Goal: Complete application form: Complete application form

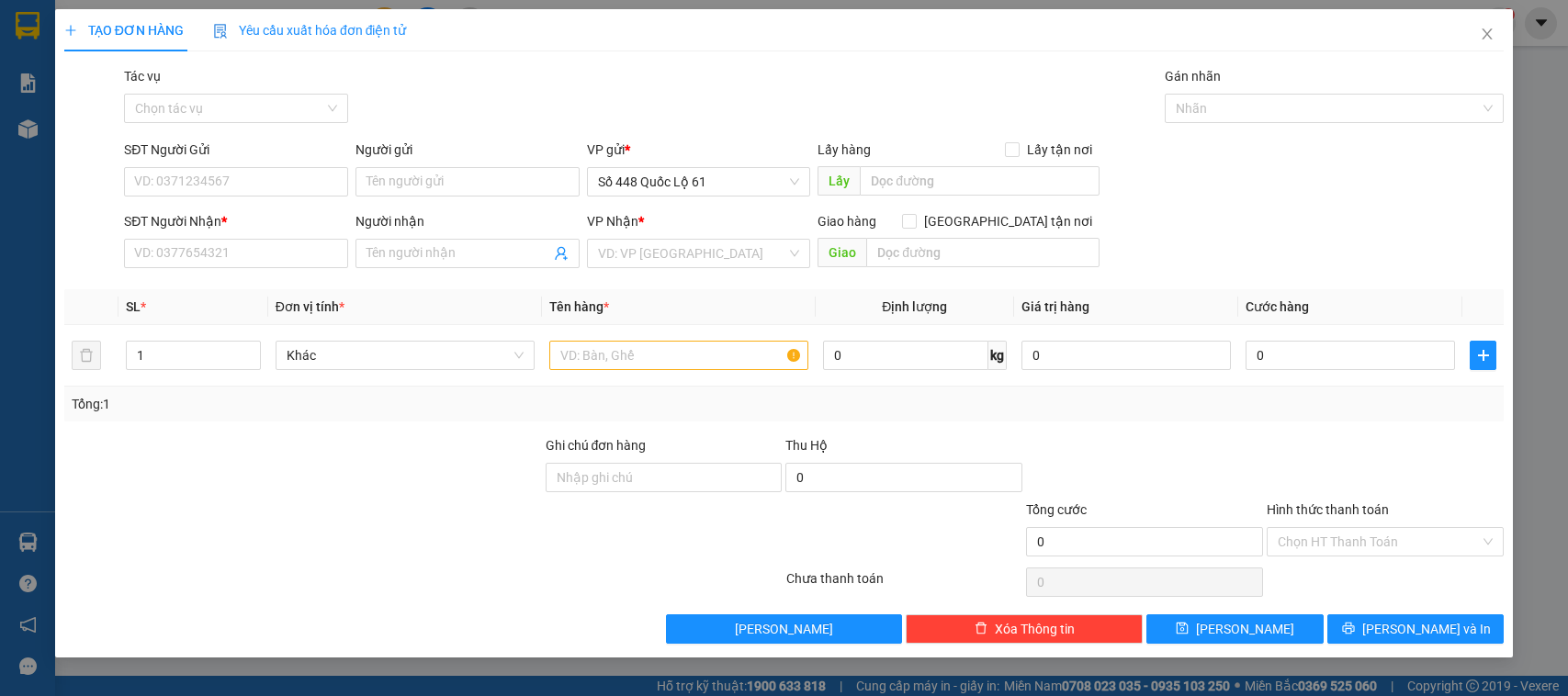
click at [427, 180] on input "Người gửi" at bounding box center [467, 182] width 224 height 30
click at [410, 182] on input "LY" at bounding box center [467, 182] width 224 height 30
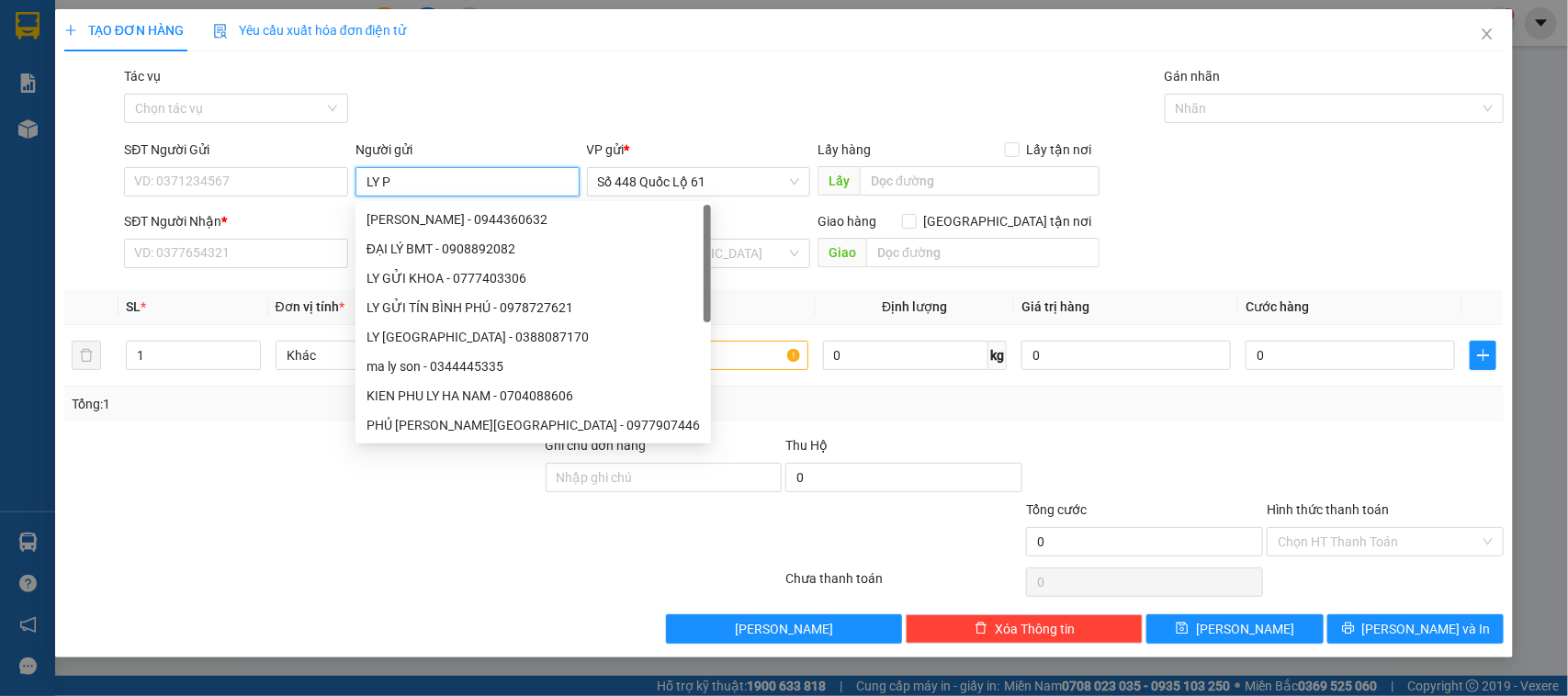
type input "LY PQ"
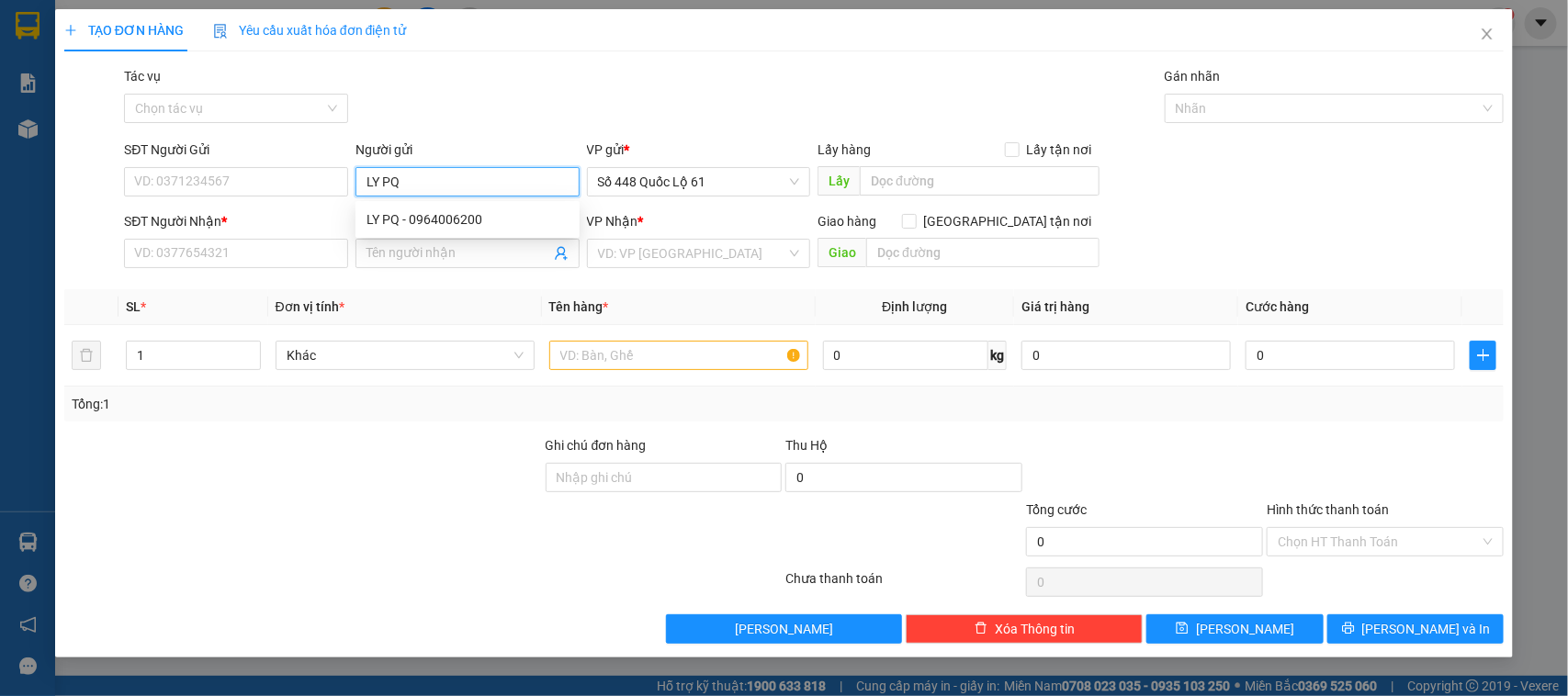
click at [324, 185] on div "SĐT Người Gửi VD: 0371234567 Người gửi LY PQ VP gửi * Số 448 Quốc Lộ 61 Lấy hàn…" at bounding box center [814, 171] width 1387 height 64
click at [411, 212] on div "LY PQ - 0964006200" at bounding box center [467, 220] width 202 height 20
type input "0964006200"
type input "LY PQ"
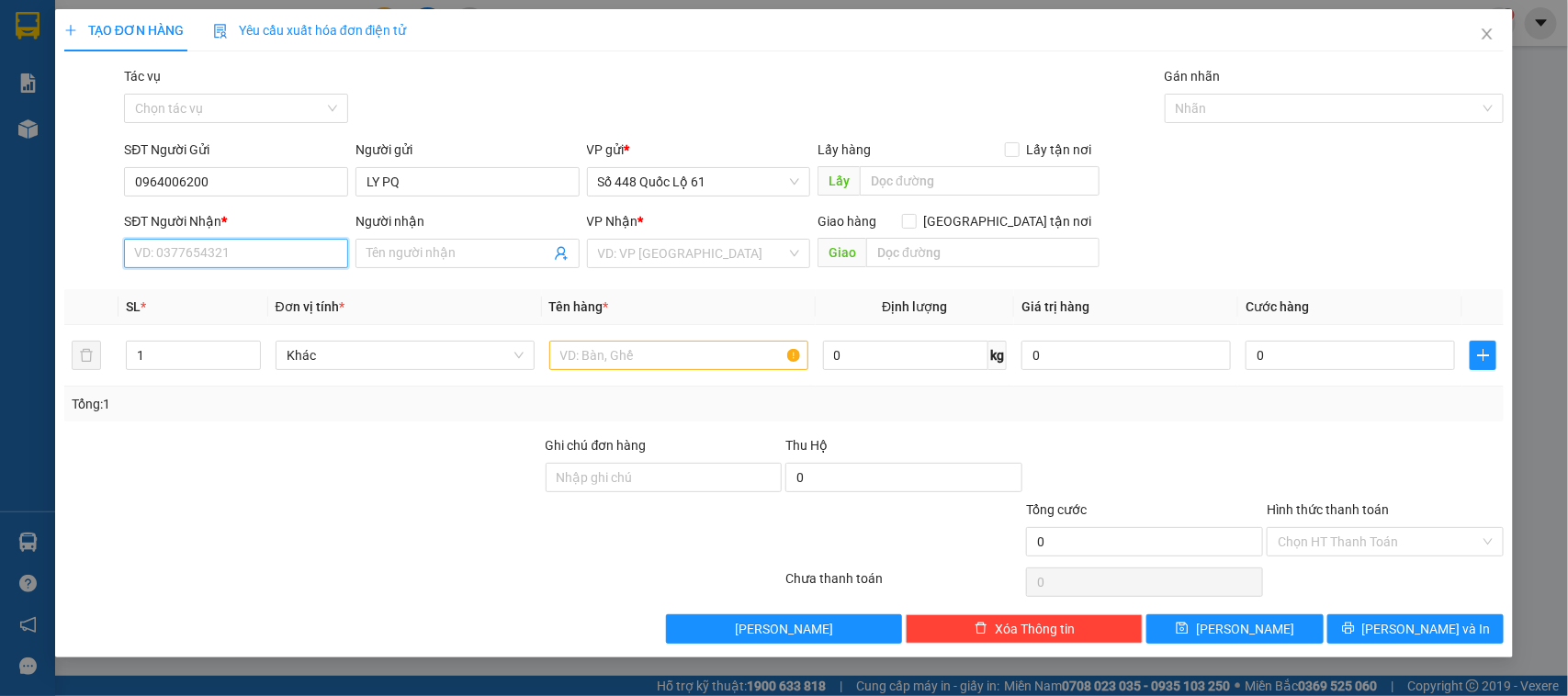
click at [296, 255] on input "SĐT Người Nhận *" at bounding box center [236, 254] width 224 height 30
drag, startPoint x: 281, startPoint y: 217, endPoint x: 285, endPoint y: 240, distance: 23.3
click at [281, 217] on div "SĐT Người Nhận *" at bounding box center [236, 221] width 224 height 20
click at [281, 239] on input "SĐT Người Nhận *" at bounding box center [236, 254] width 224 height 30
click at [285, 242] on input "SĐT Người Nhận *" at bounding box center [236, 254] width 224 height 30
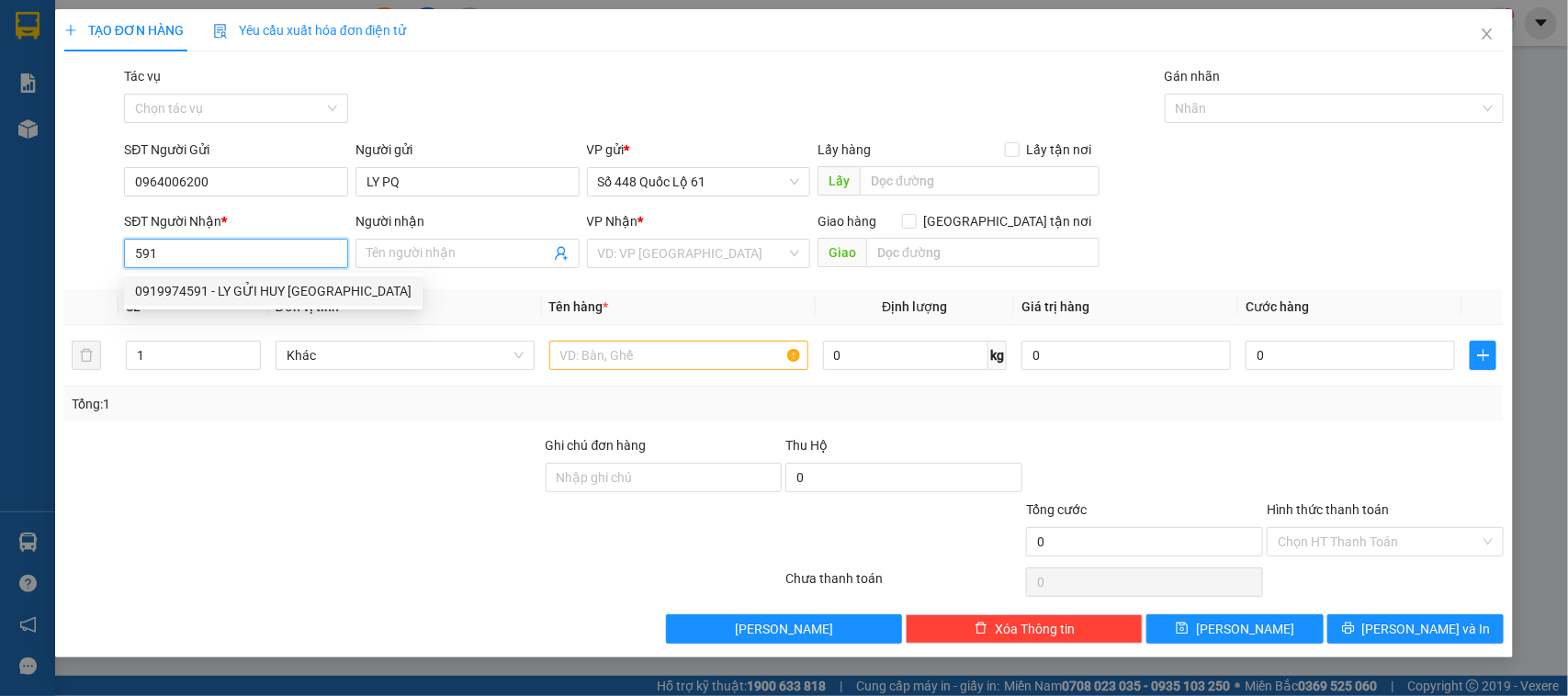
click at [285, 300] on div "0919974591 - LY GỬI HUY [GEOGRAPHIC_DATA]" at bounding box center [274, 291] width 276 height 20
type input "0919974591"
type input "LY GỬI HUY [GEOGRAPHIC_DATA]"
checkbox input "true"
type input "NHA TRANG"
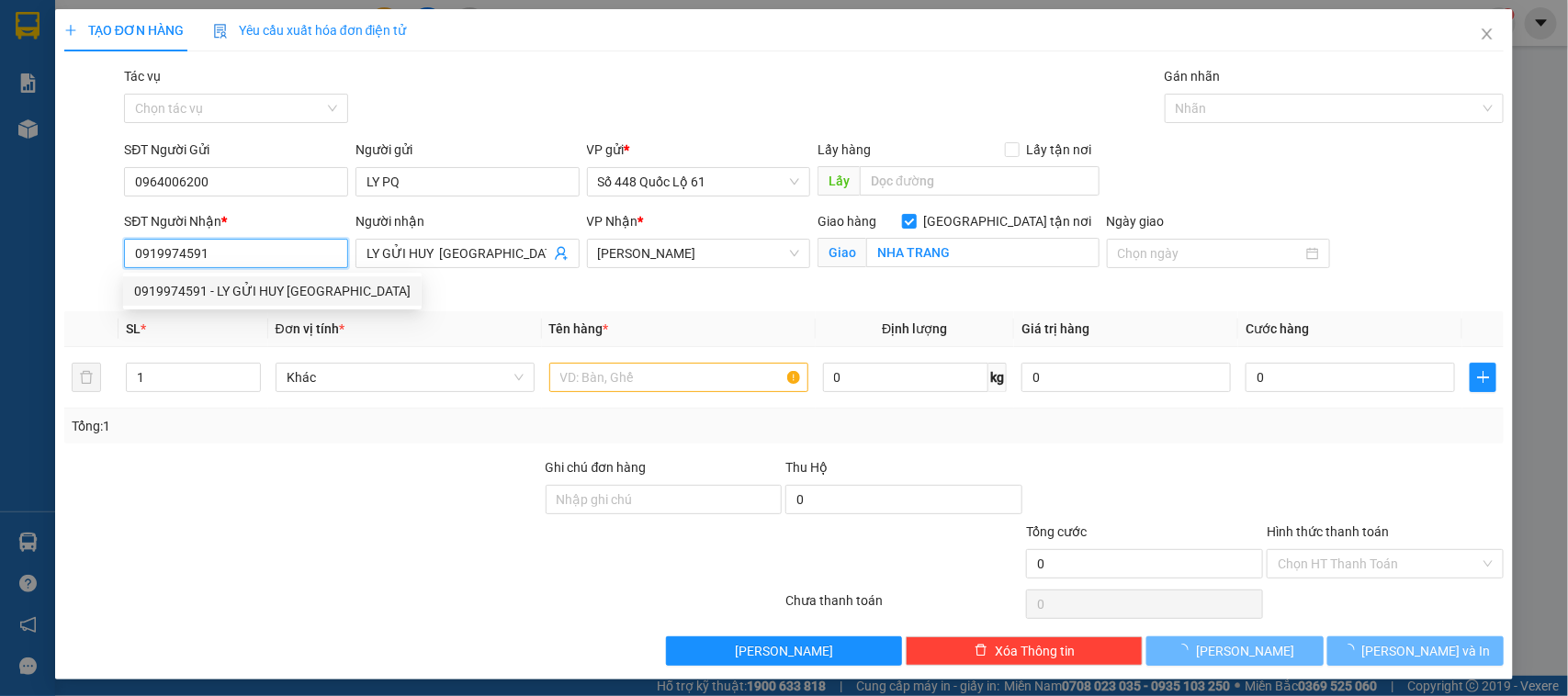
type input "1.000"
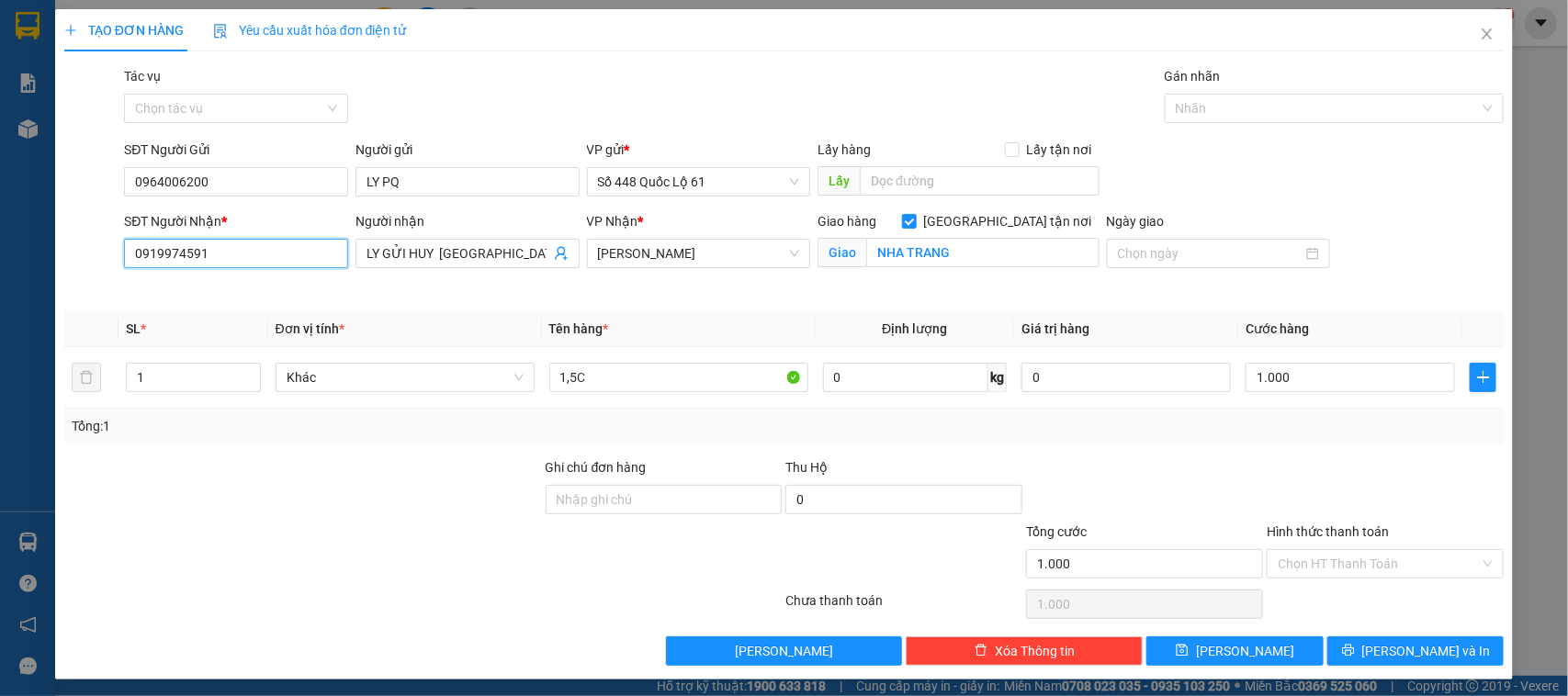
type input "0919974591"
drag, startPoint x: 1336, startPoint y: 542, endPoint x: 1318, endPoint y: 589, distance: 50.3
click at [1334, 551] on div "Hình thức thanh toán Chọn HT Thanh Toán" at bounding box center [1385, 553] width 237 height 64
click at [1327, 569] on input "Hình thức thanh toán" at bounding box center [1379, 563] width 202 height 28
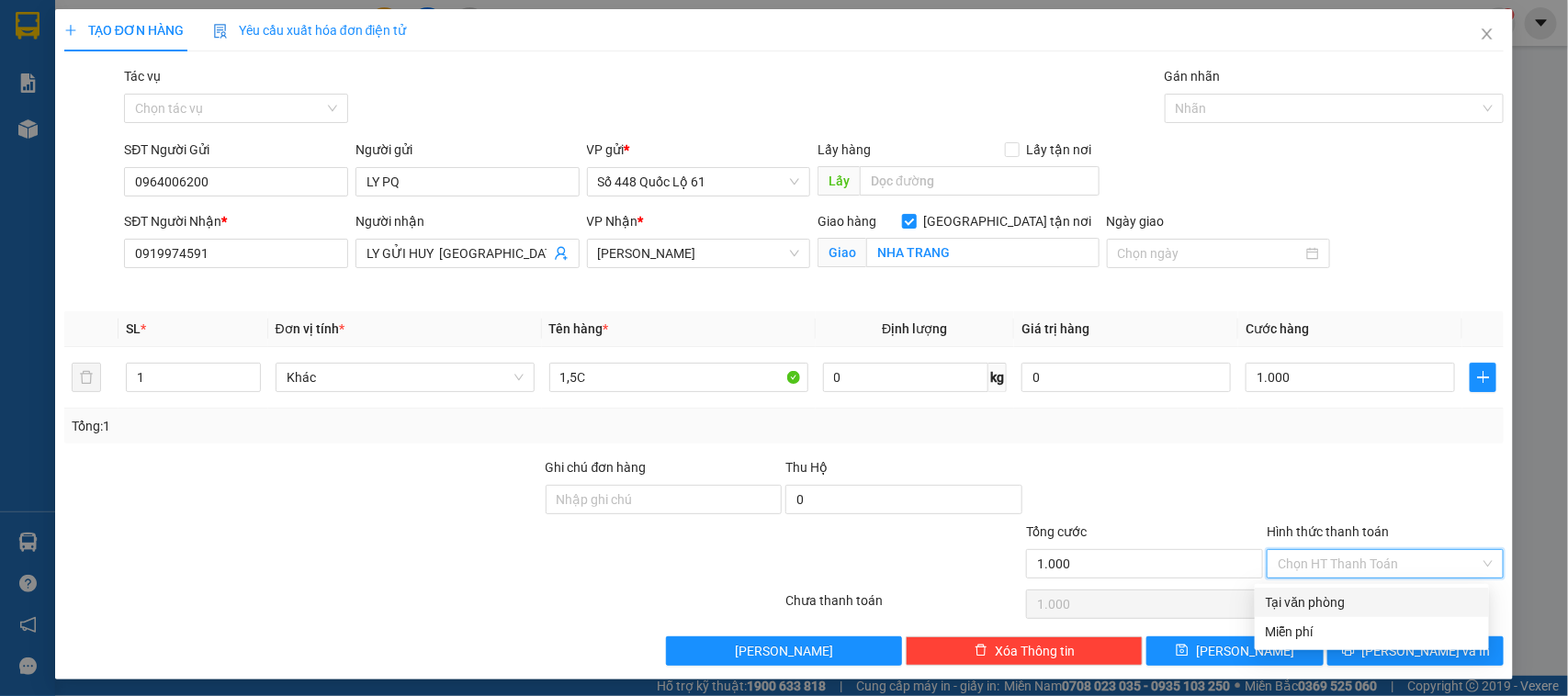
click at [1310, 595] on div "Tại văn phòng" at bounding box center [1371, 602] width 212 height 20
type input "0"
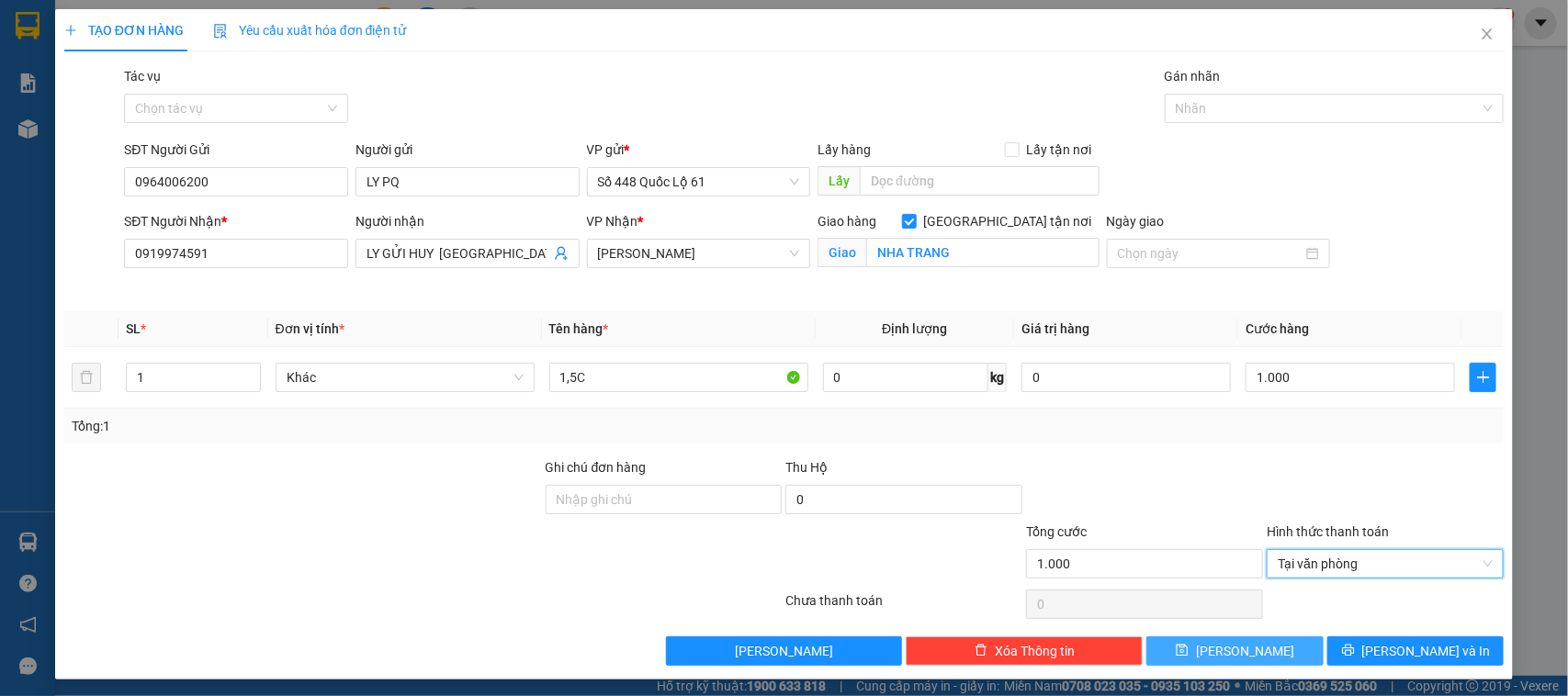
click at [1250, 638] on button "[PERSON_NAME]" at bounding box center [1234, 651] width 176 height 30
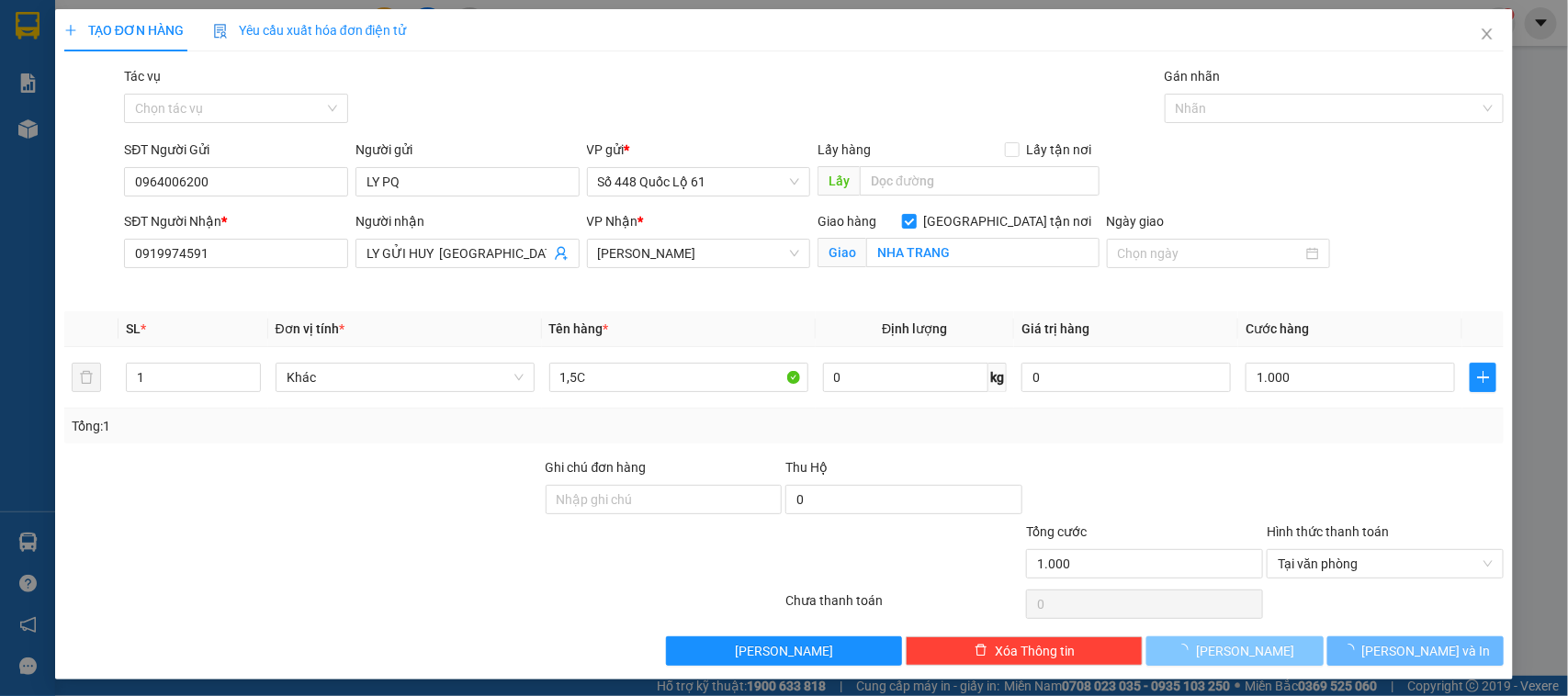
checkbox input "false"
type input "0"
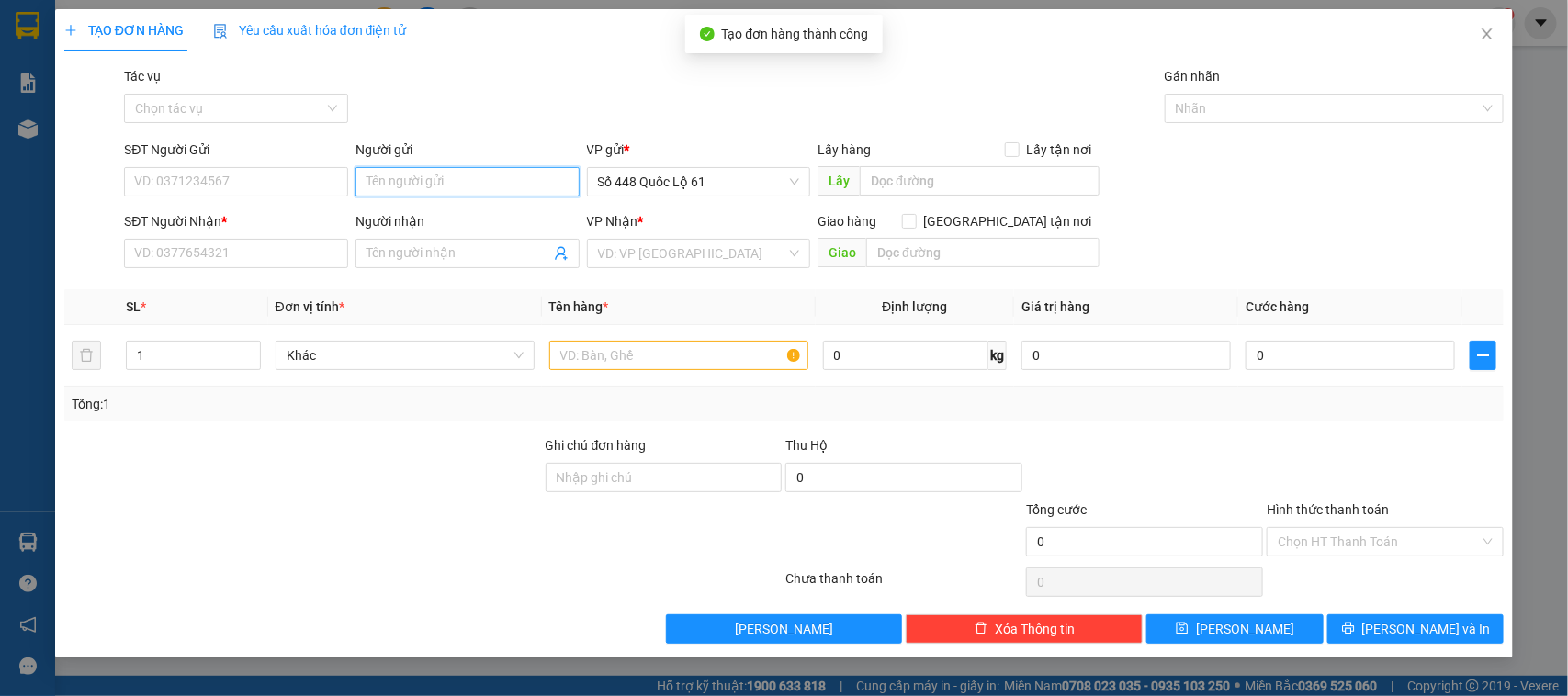
click at [437, 170] on input "Người gửi" at bounding box center [467, 182] width 224 height 30
click at [404, 216] on div "LY PQ - 0964006200" at bounding box center [467, 220] width 202 height 20
type input "0964006200"
type input "LY PQ"
click at [313, 236] on div "SĐT Người Nhận *" at bounding box center [236, 225] width 224 height 28
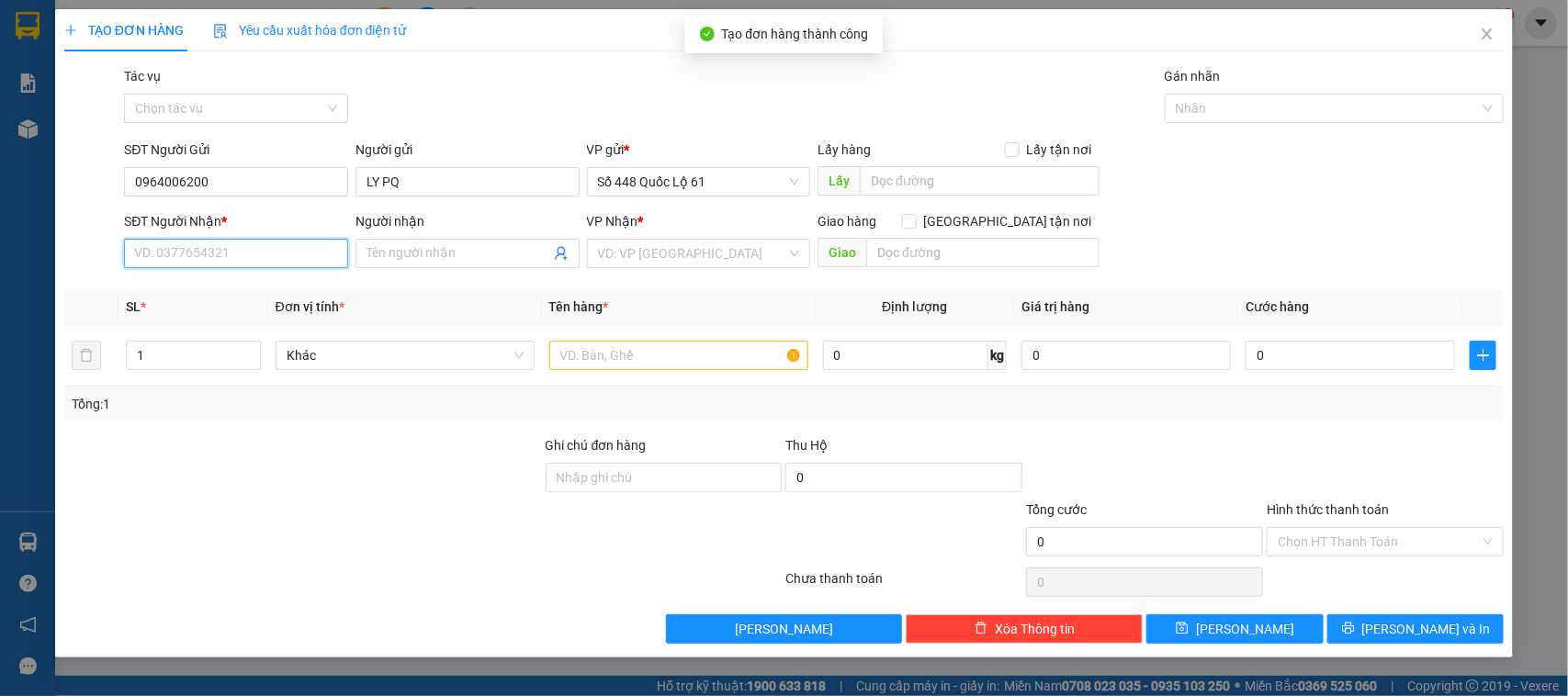
click at [300, 252] on input "SĐT Người Nhận *" at bounding box center [236, 254] width 224 height 30
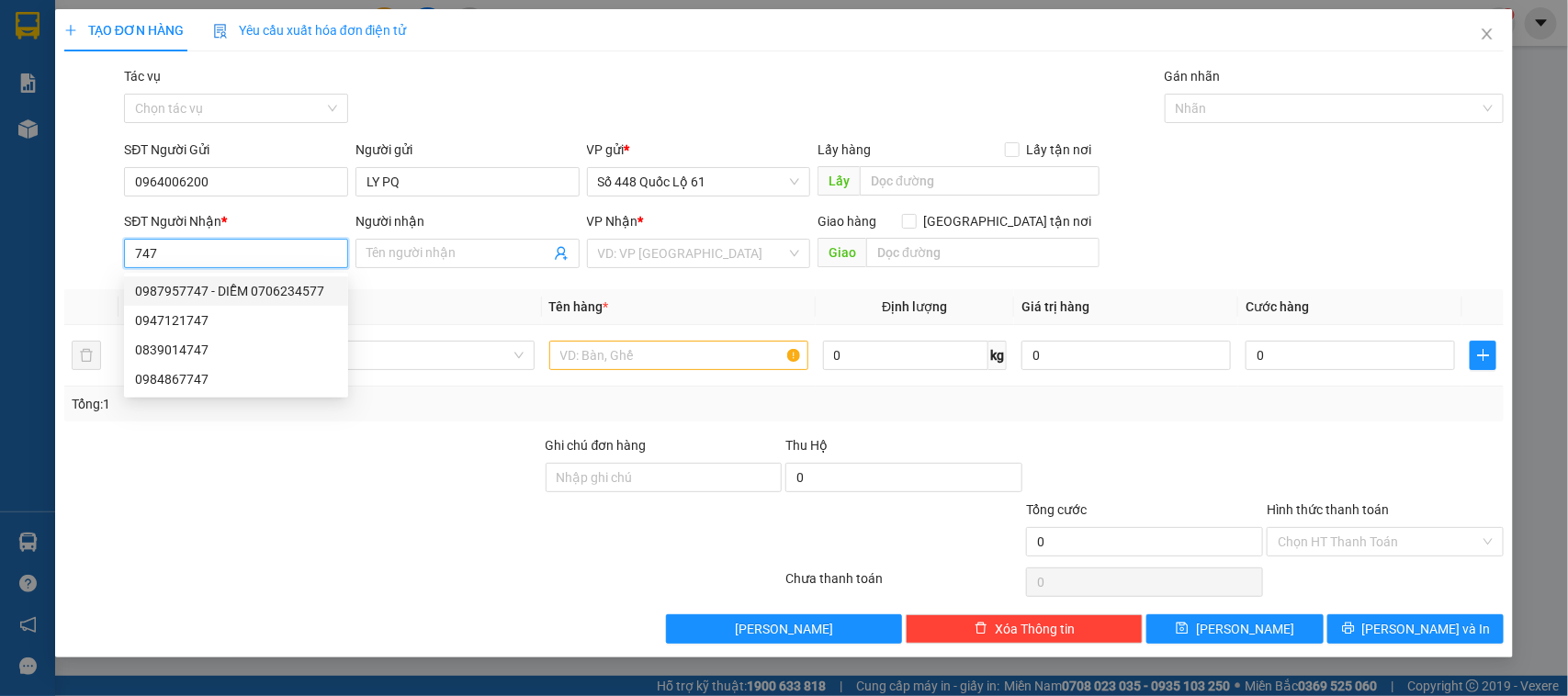
click at [271, 292] on div "0987957747 - DIỄM 0706234577" at bounding box center [236, 291] width 202 height 20
type input "0987957747"
type input "DIỄM 0706234577"
checkbox input "true"
type input "bo cho diem hang ba thuy ko bo vu map"
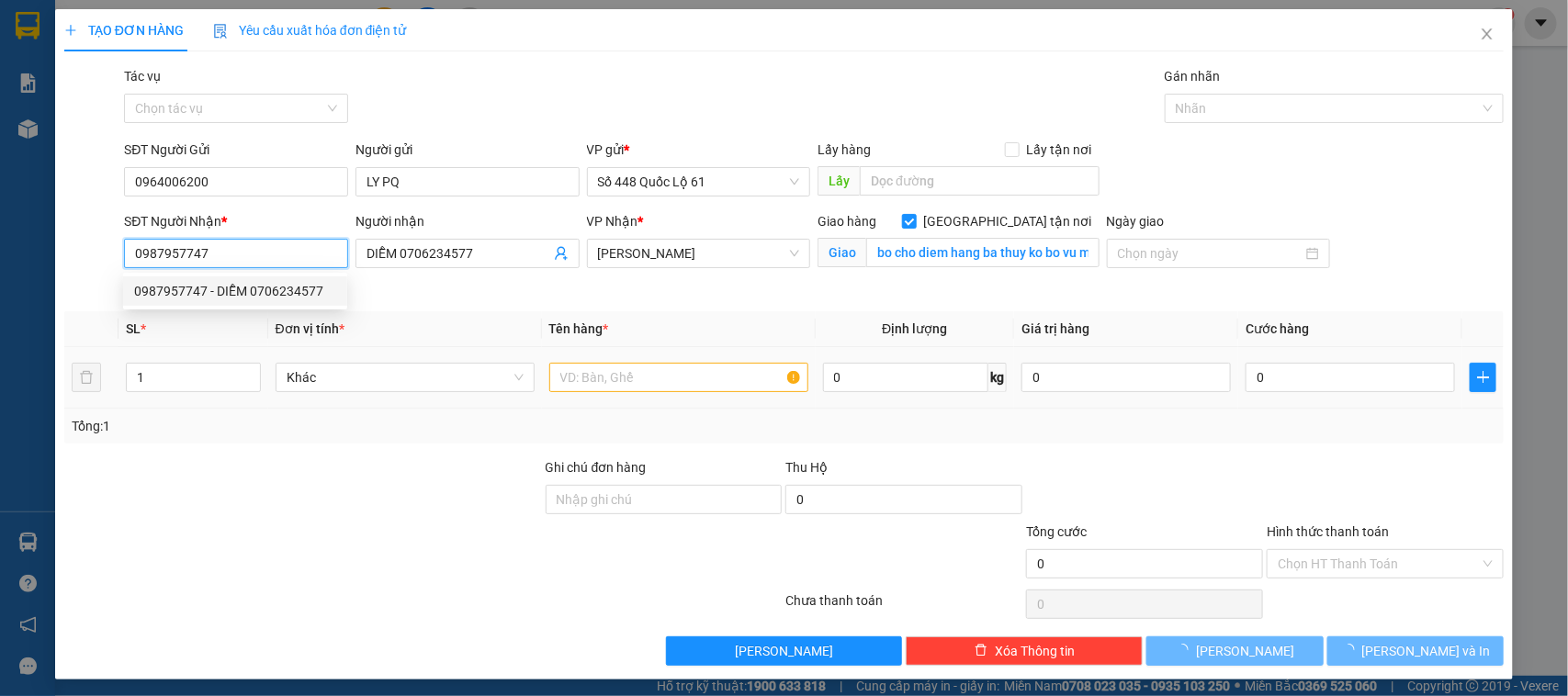
type input "1.000"
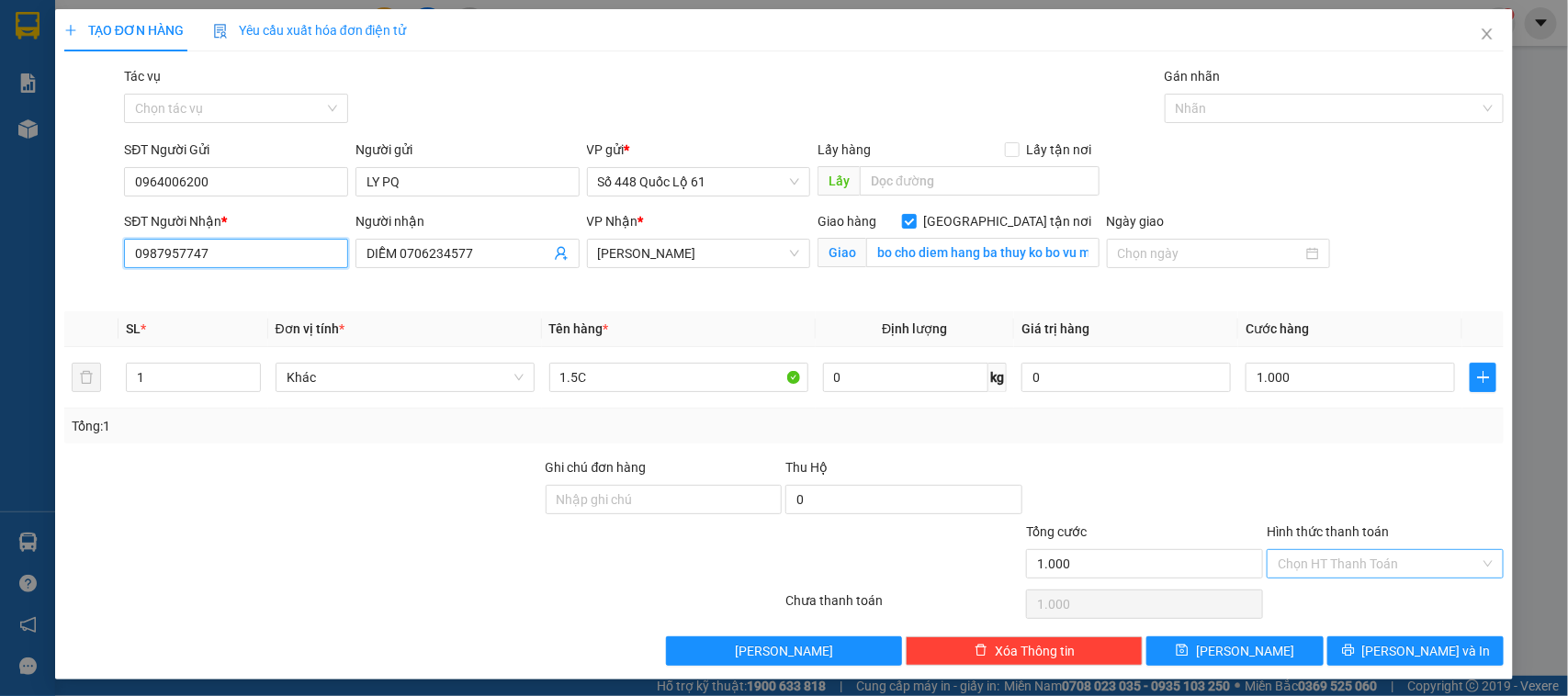
type input "0987957747"
click at [1315, 562] on input "Hình thức thanh toán" at bounding box center [1379, 563] width 202 height 28
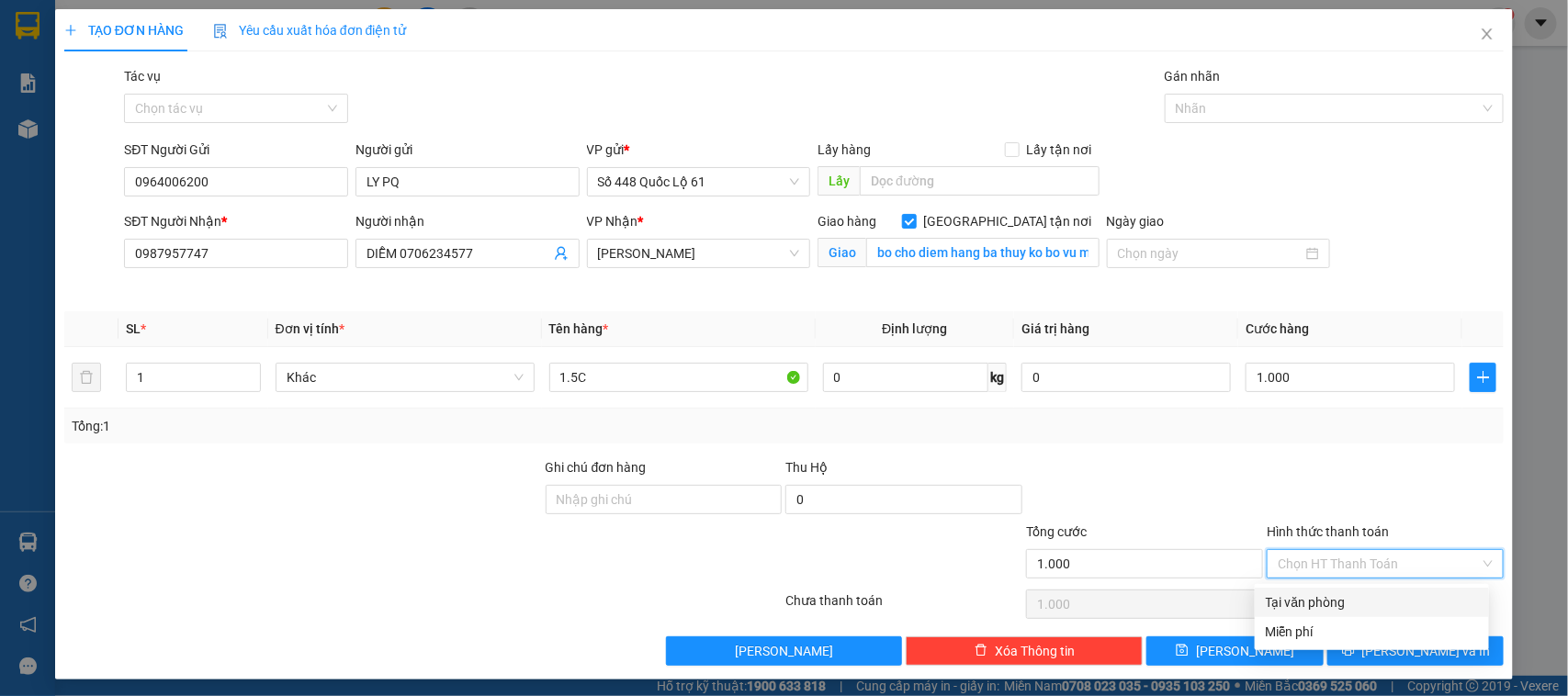
click at [1315, 607] on div "Tại văn phòng" at bounding box center [1371, 602] width 212 height 20
type input "0"
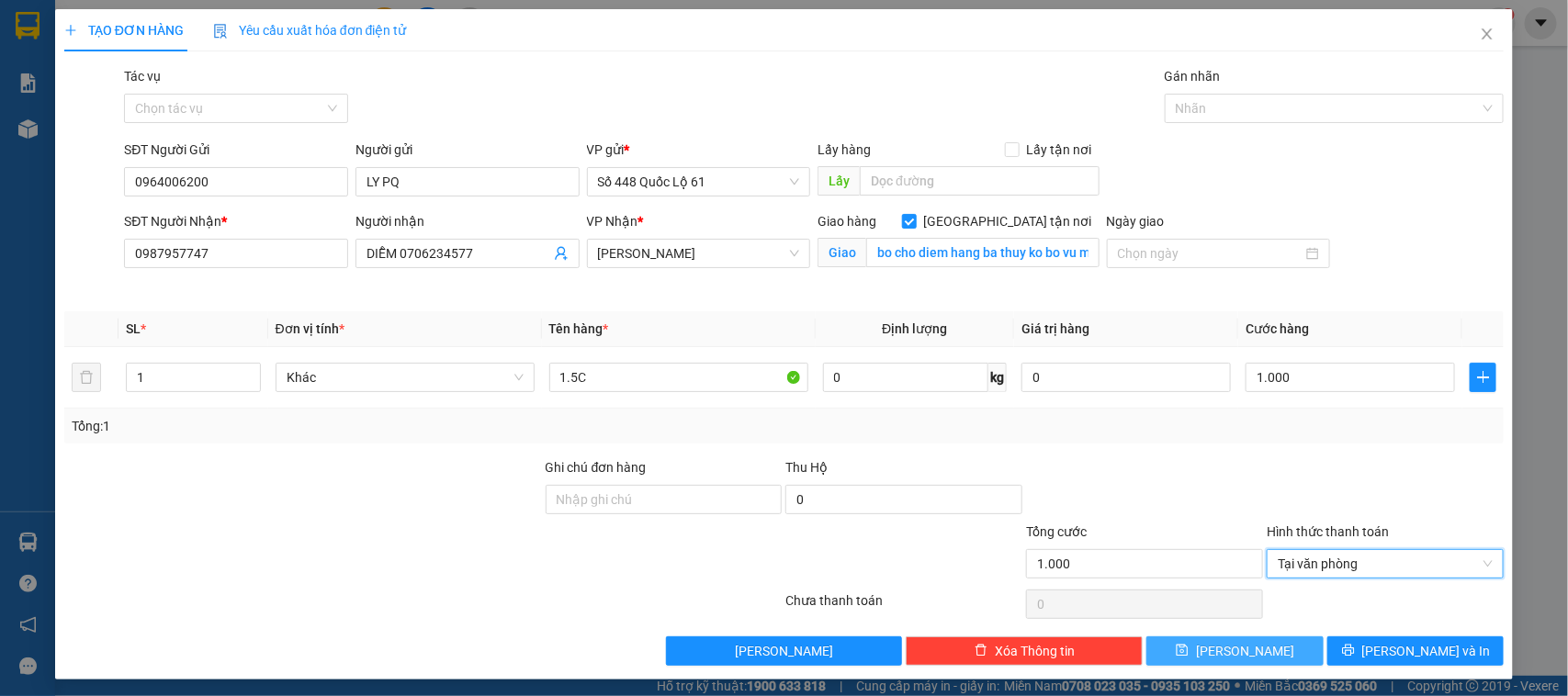
click at [1247, 638] on button "[PERSON_NAME]" at bounding box center [1234, 651] width 176 height 30
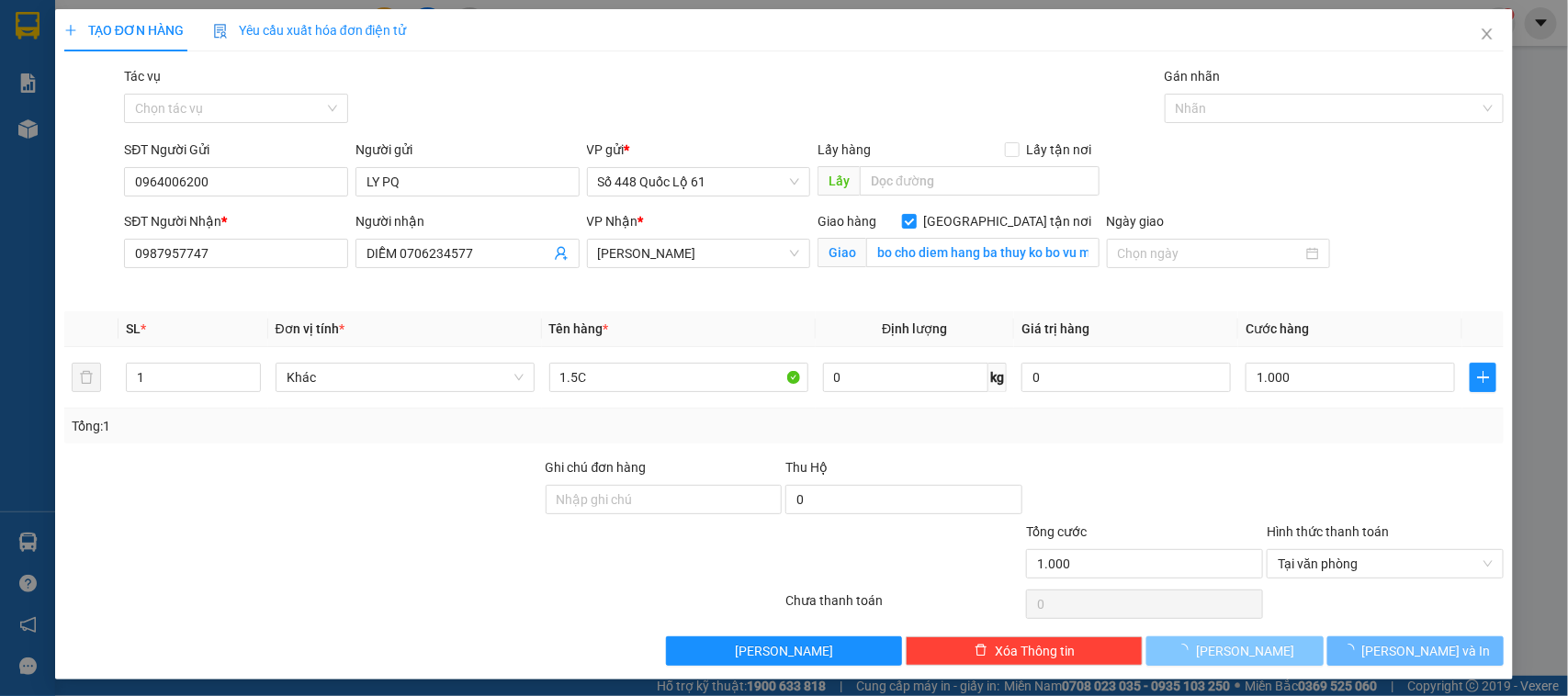
checkbox input "false"
type input "0"
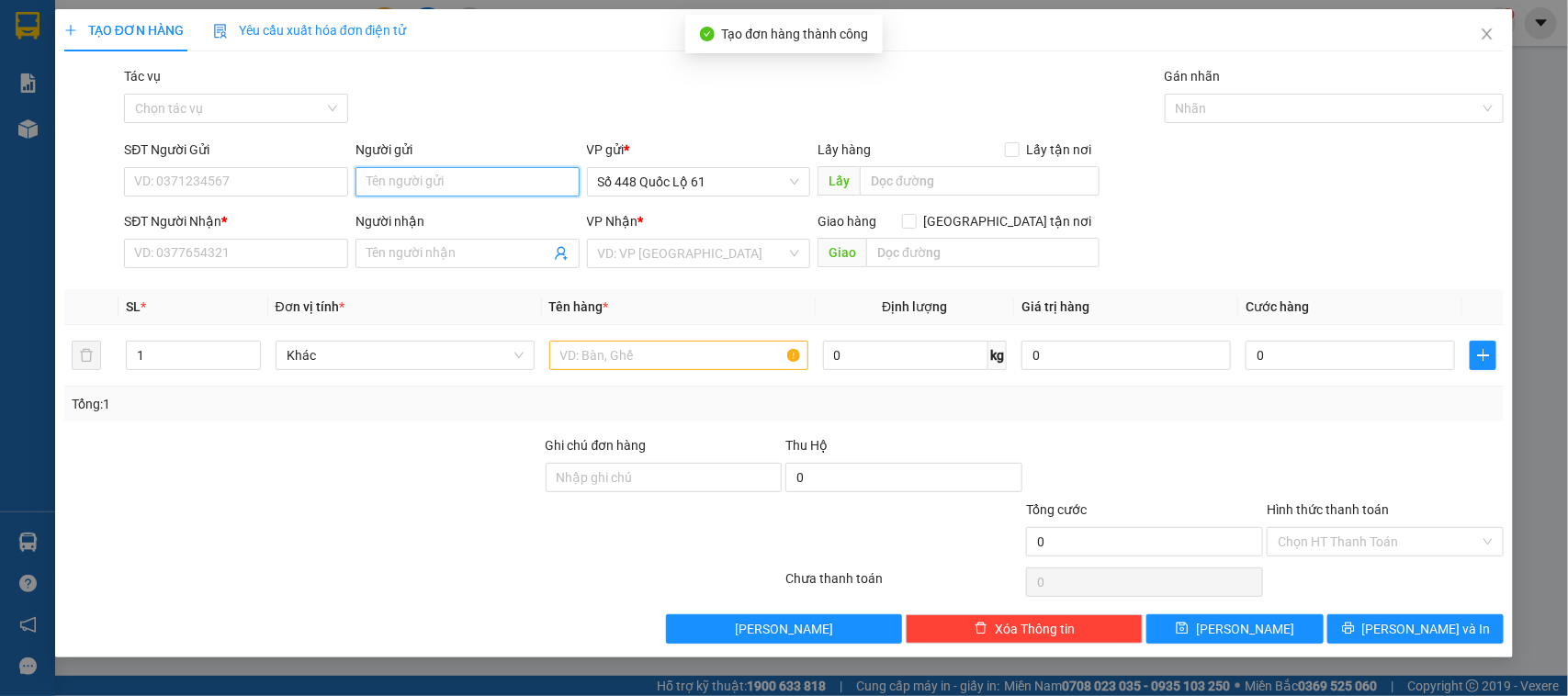
click at [474, 186] on input "Người gửi" at bounding box center [467, 182] width 224 height 30
click at [428, 213] on div "LY PQ - 0964006200" at bounding box center [467, 220] width 202 height 20
type input "0964006200"
type input "LY PQ"
click at [319, 262] on input "SĐT Người Nhận *" at bounding box center [236, 254] width 224 height 30
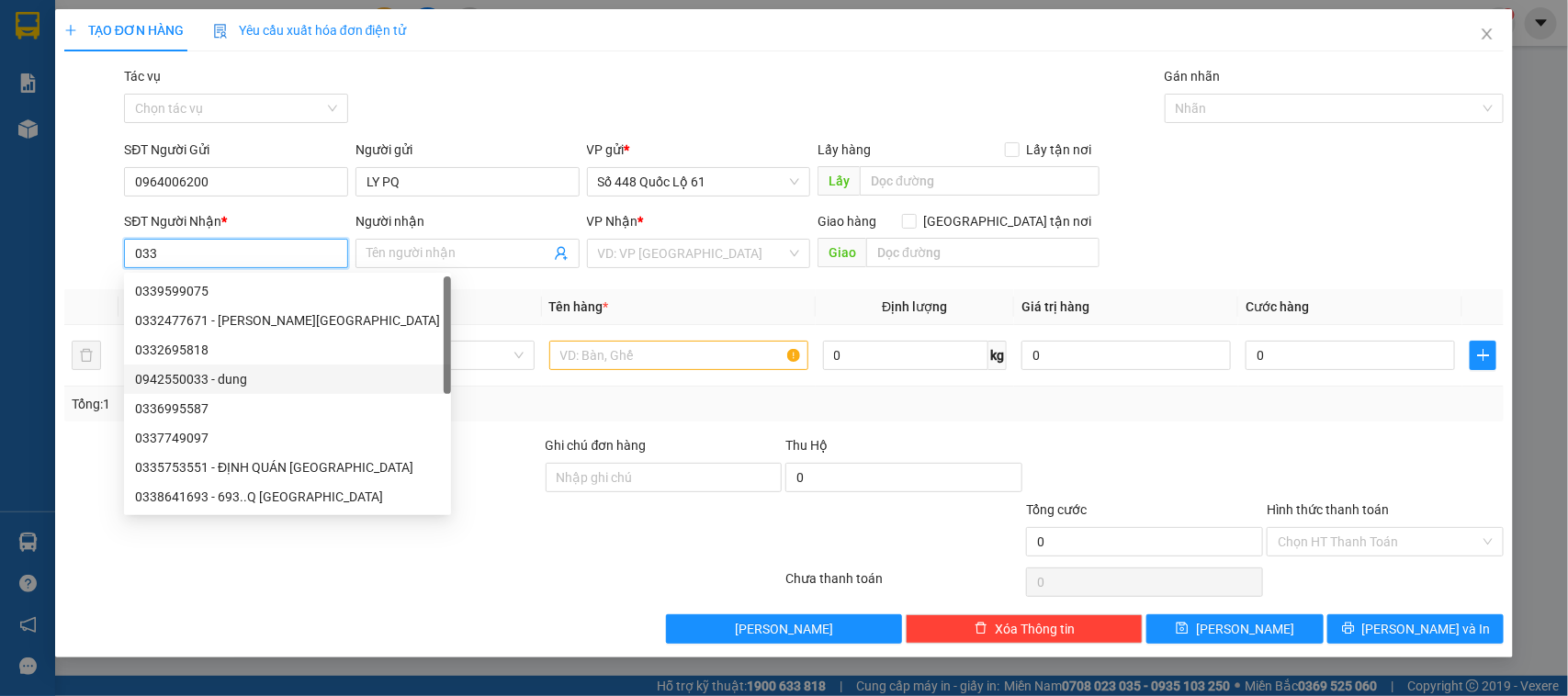
click at [221, 372] on div "0942550033 - dung" at bounding box center [287, 379] width 305 height 20
type input "0942550033"
type input "dung"
checkbox input "true"
type input "ĐỒNG XOÀI"
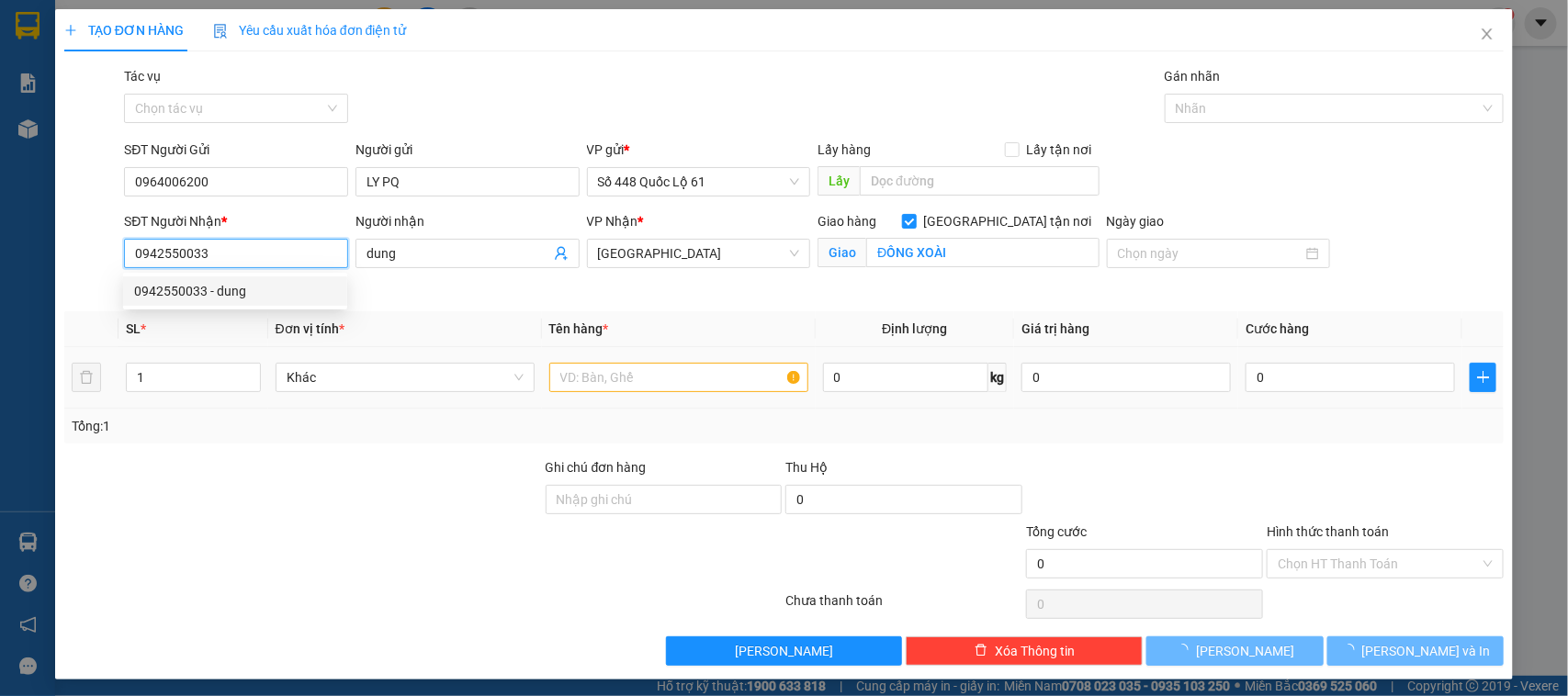
type input "1.000"
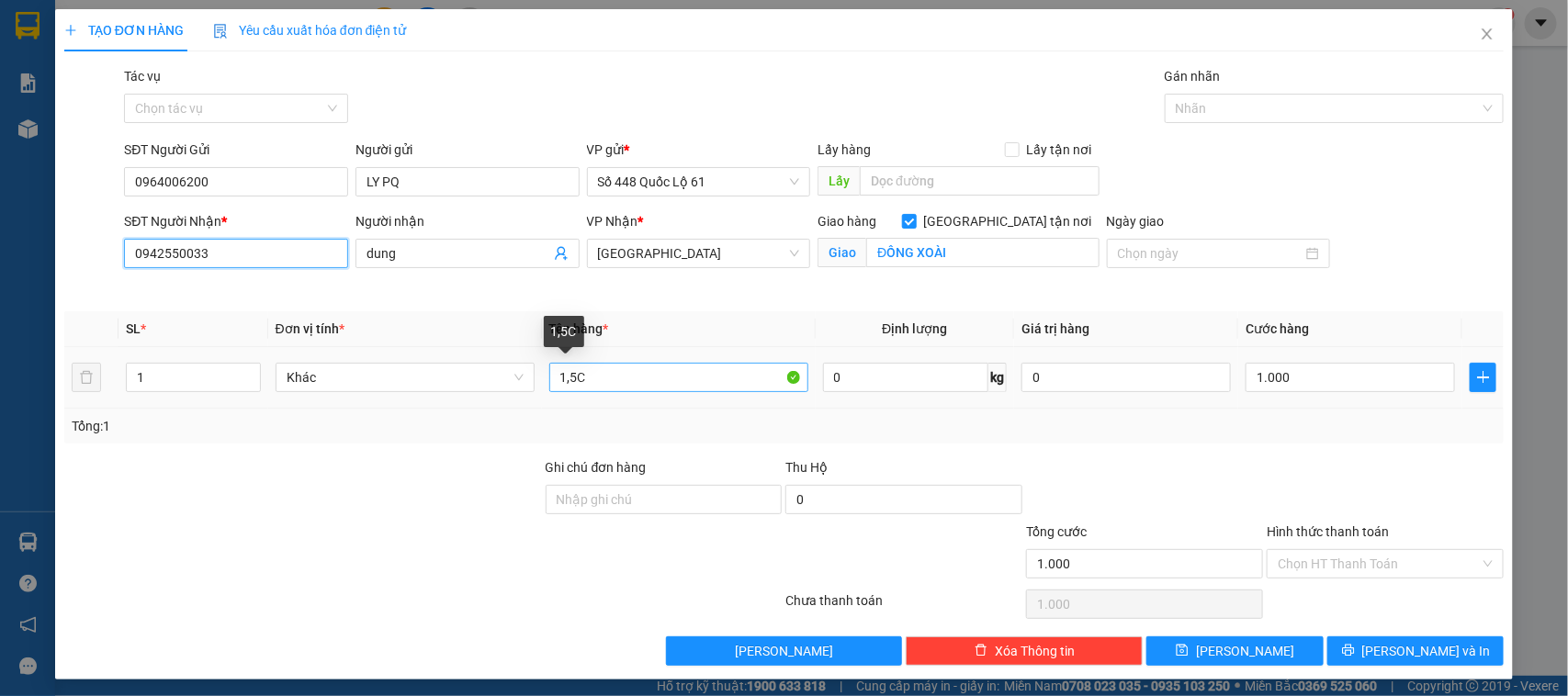
type input "0942550033"
click at [569, 384] on input "1,5C" at bounding box center [678, 377] width 259 height 30
type input "1C"
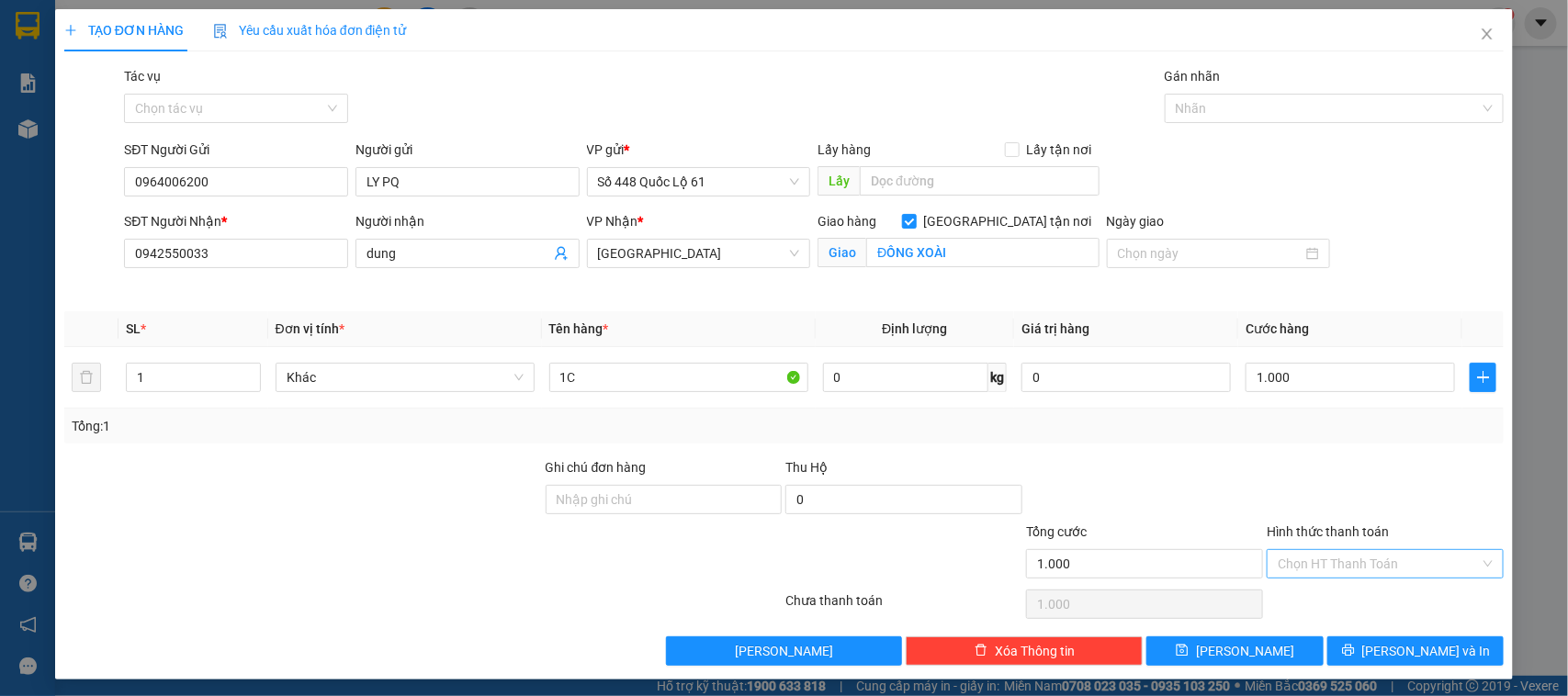
click at [1283, 556] on input "Hình thức thanh toán" at bounding box center [1379, 563] width 202 height 28
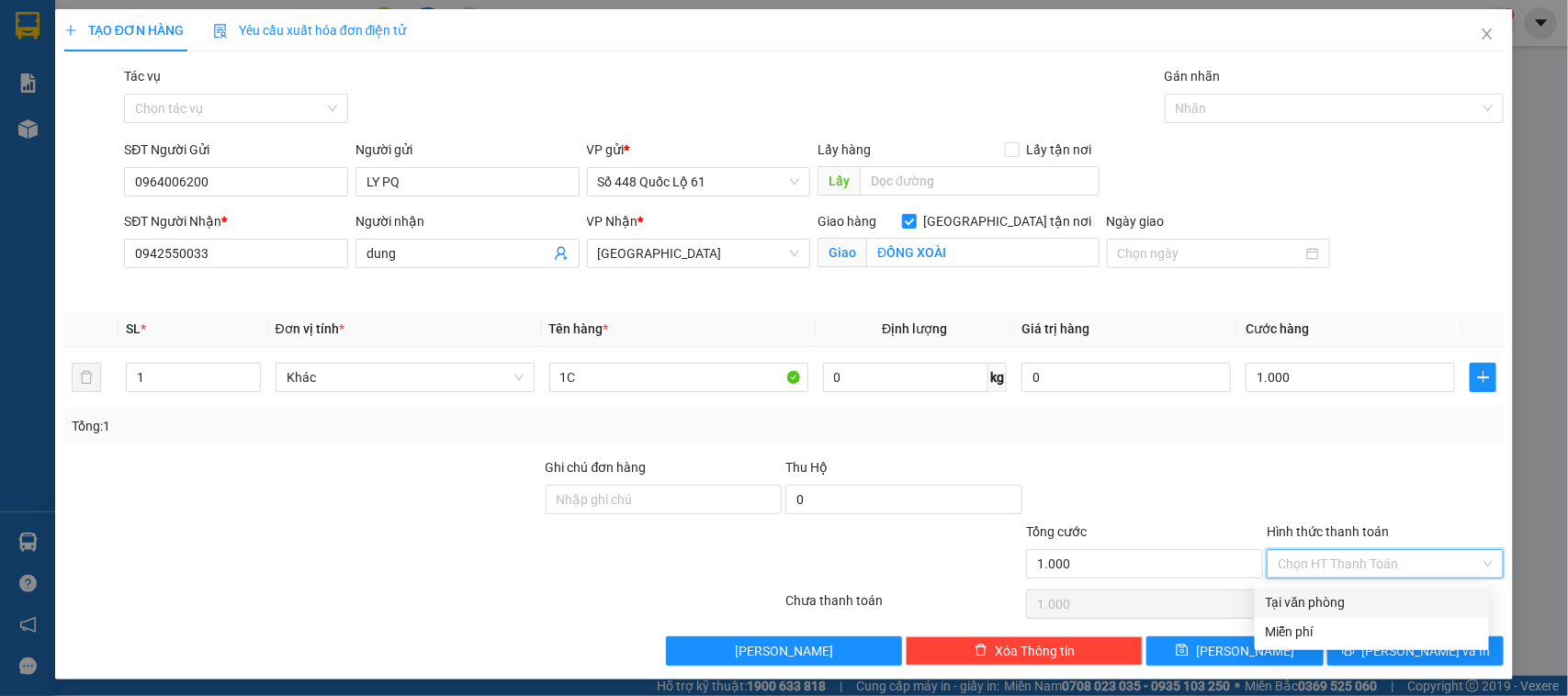
drag, startPoint x: 1284, startPoint y: 600, endPoint x: 1226, endPoint y: 645, distance: 73.4
click at [1286, 601] on div "Tại văn phòng" at bounding box center [1371, 602] width 212 height 20
type input "0"
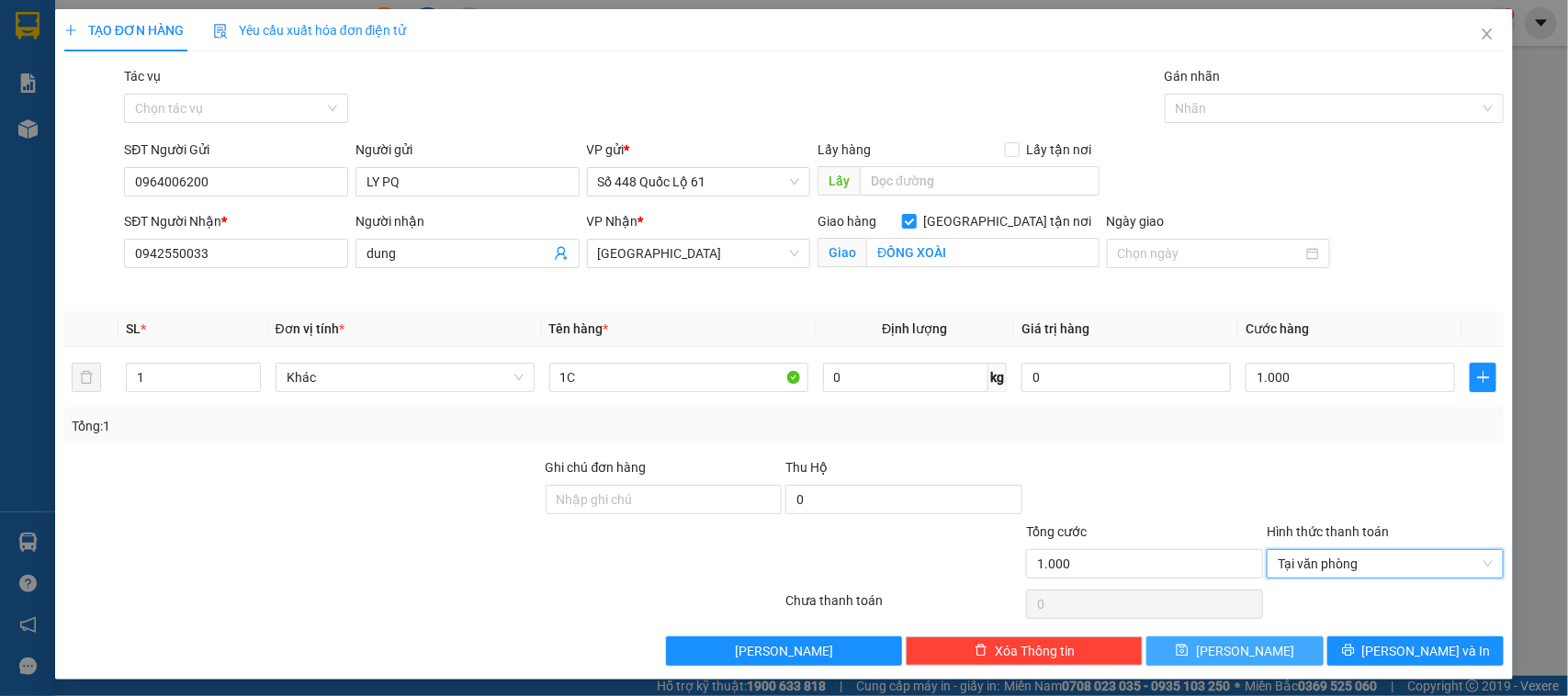
click at [1226, 645] on span "[PERSON_NAME]" at bounding box center [1245, 651] width 98 height 20
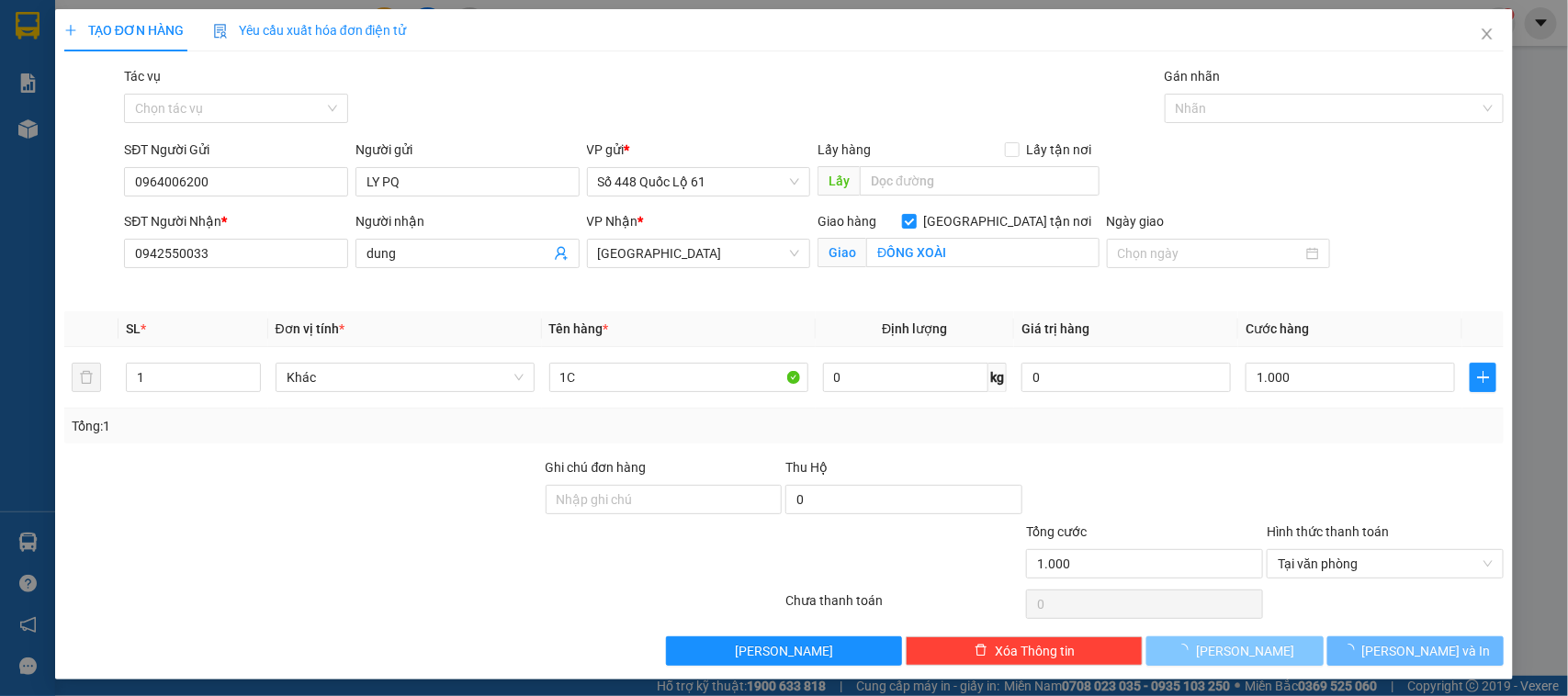
checkbox input "false"
type input "0"
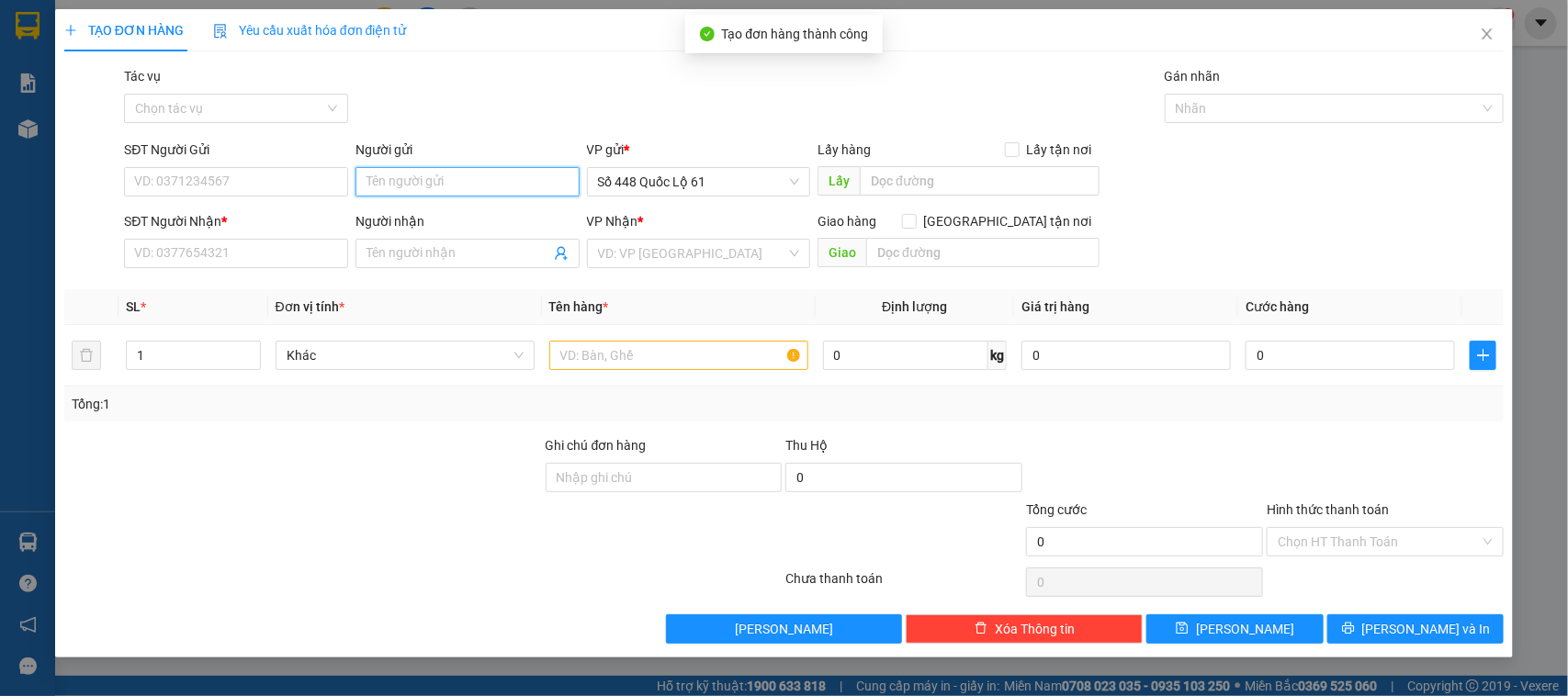
click at [453, 171] on input "Người gửi" at bounding box center [467, 182] width 224 height 30
drag, startPoint x: 401, startPoint y: 208, endPoint x: 315, endPoint y: 255, distance: 98.0
click at [400, 208] on div "LY PQ - 0964006200" at bounding box center [467, 220] width 224 height 30
type input "0964006200"
type input "LY PQ"
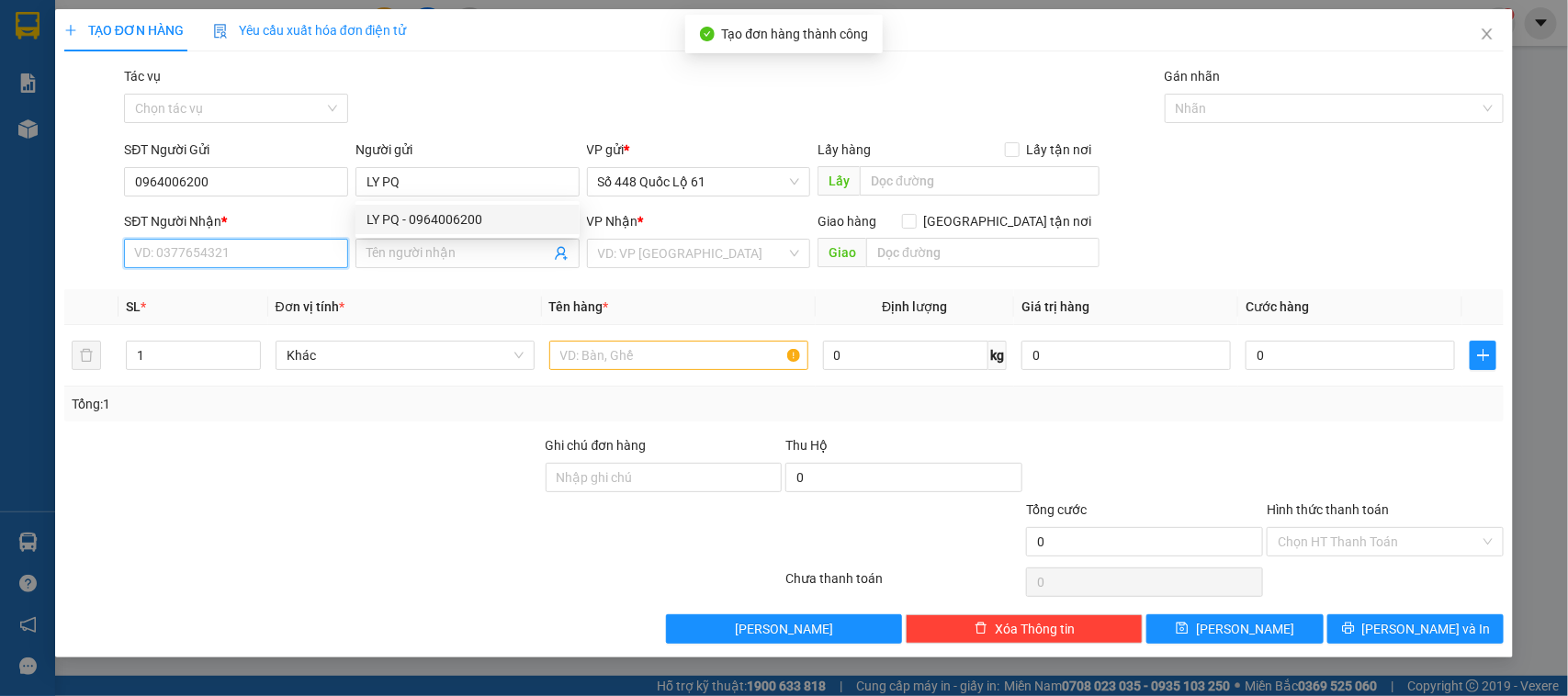
click at [314, 255] on input "SĐT Người Nhận *" at bounding box center [236, 254] width 224 height 30
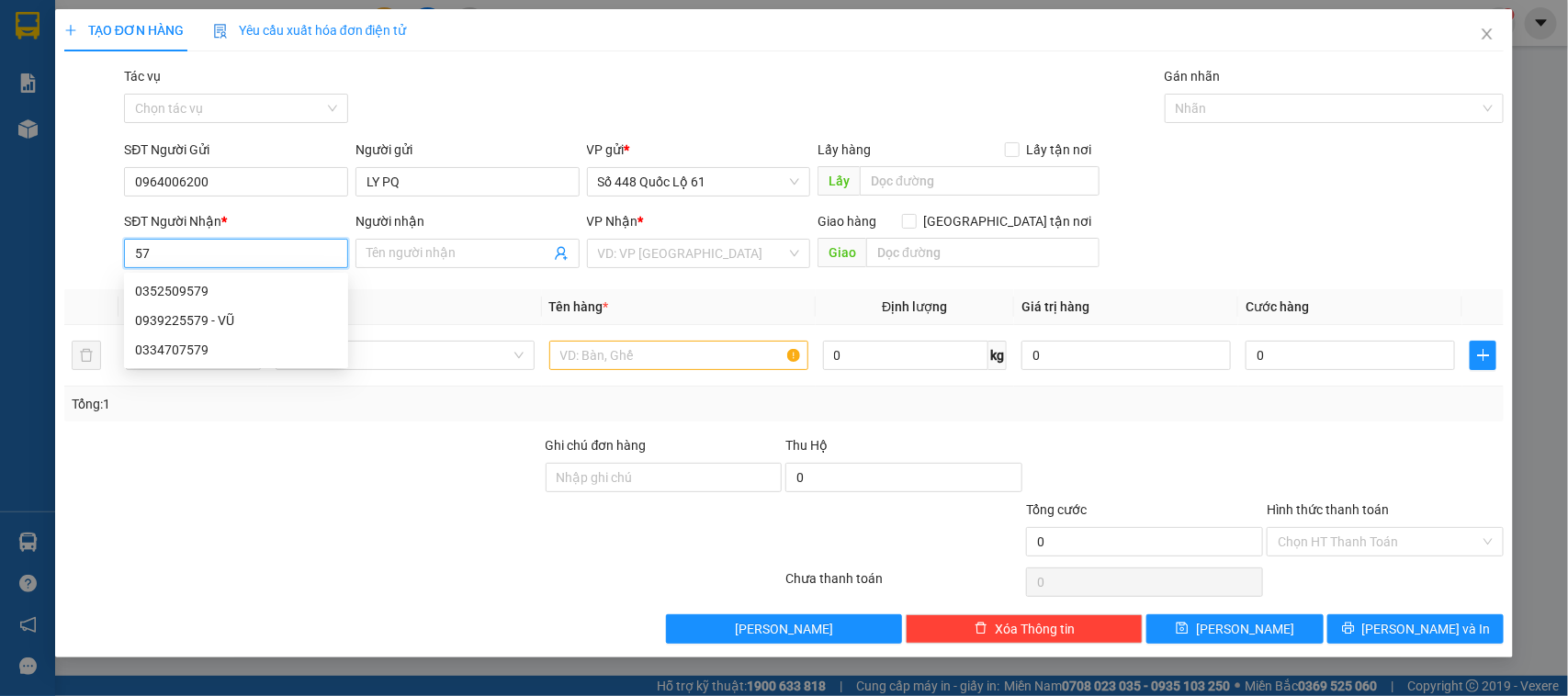
type input "5"
click at [277, 294] on div "0763686379 - LY GỬI CƯỜNG QUY NHƠN" at bounding box center [257, 291] width 244 height 20
type input "0763686379"
type input "LY GỬI CƯỜNG QUY NHƠN"
checkbox input "true"
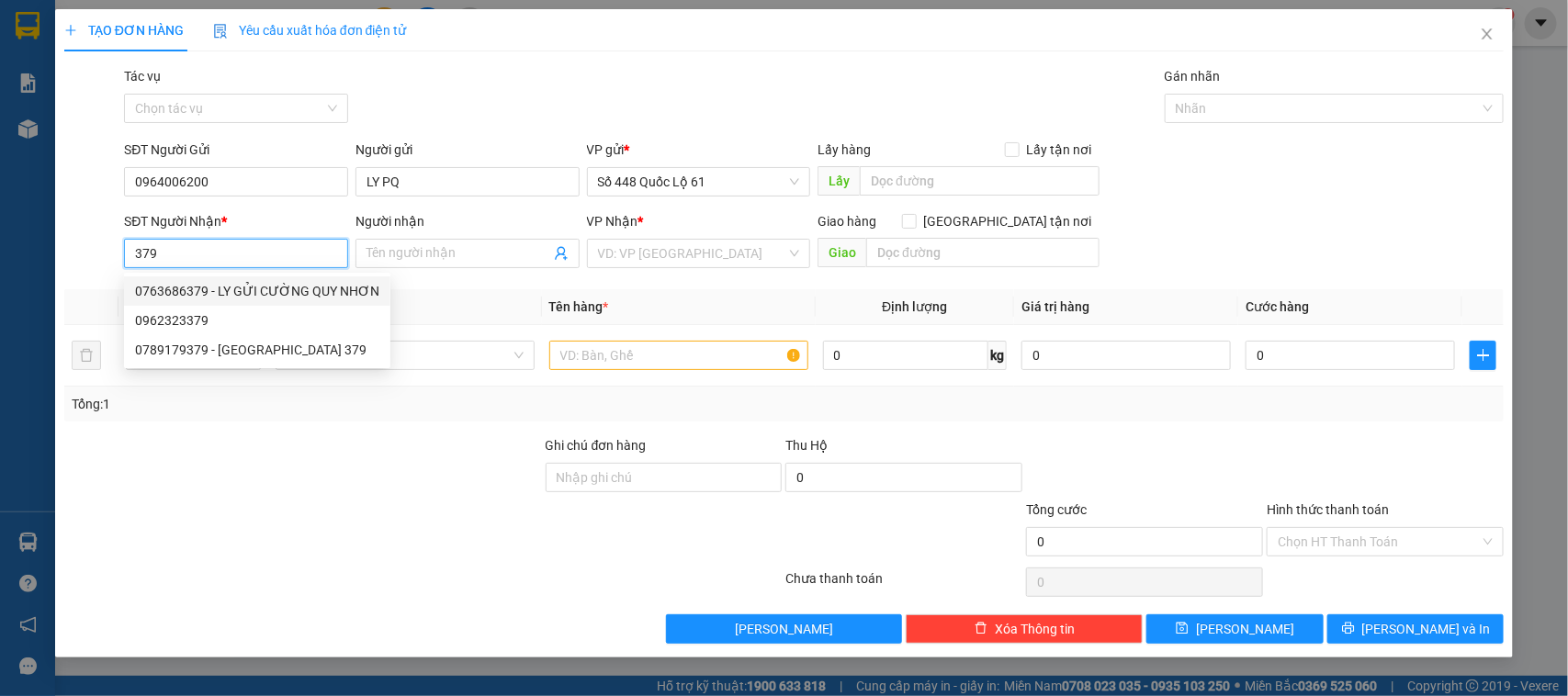
type input "Q NHƠN"
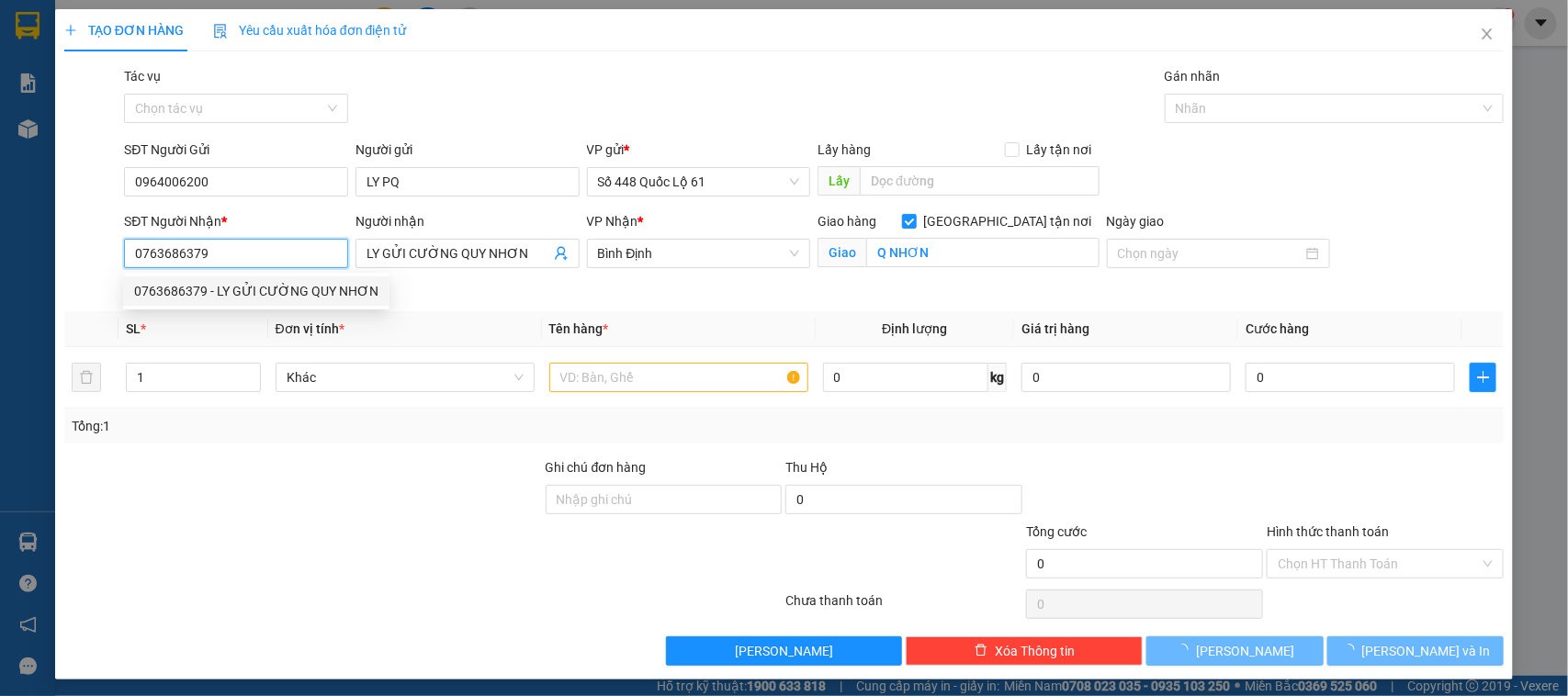
type input "1.000"
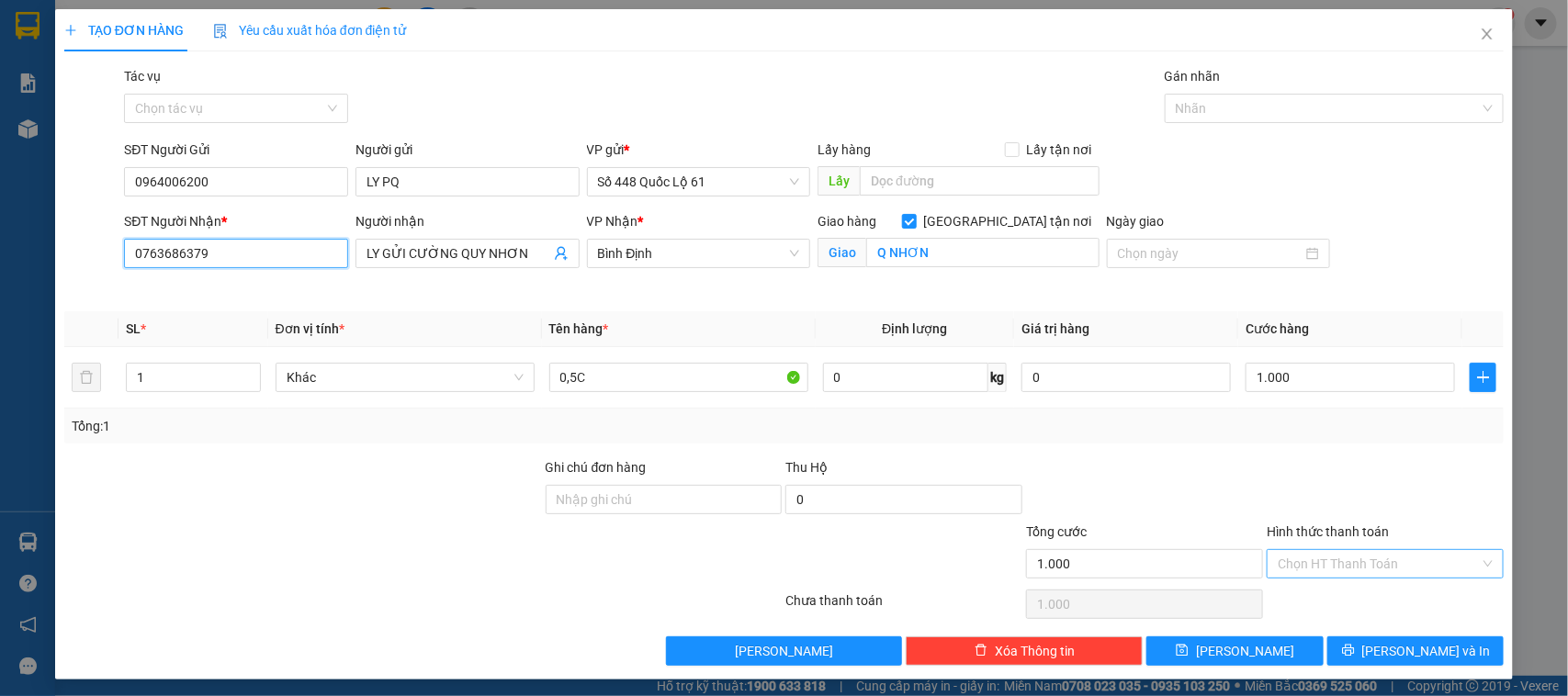
type input "0763686379"
drag, startPoint x: 1306, startPoint y: 563, endPoint x: 1306, endPoint y: 584, distance: 21.0
click at [1306, 571] on input "Hình thức thanh toán" at bounding box center [1379, 563] width 202 height 28
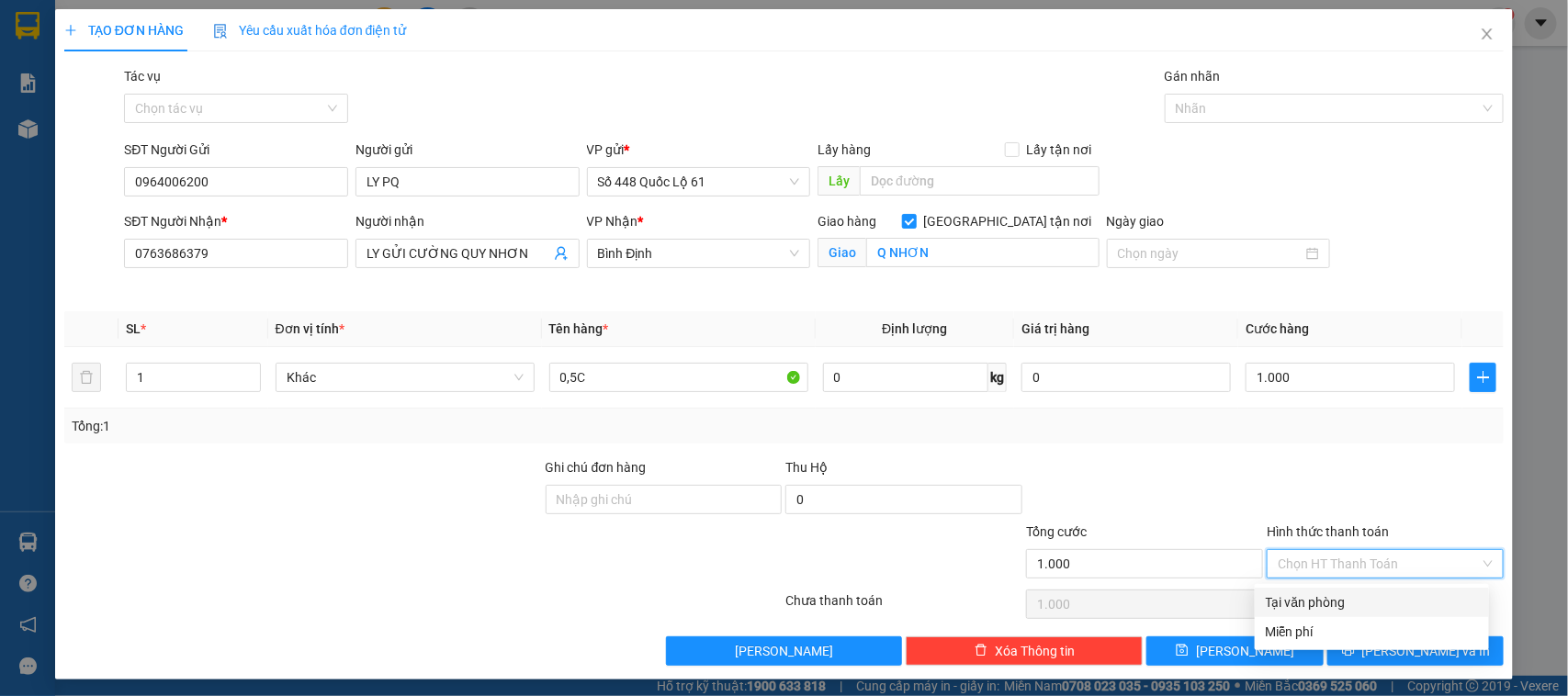
drag, startPoint x: 1305, startPoint y: 589, endPoint x: 1279, endPoint y: 634, distance: 52.0
click at [1305, 590] on div "Tại văn phòng" at bounding box center [1371, 602] width 235 height 30
type input "0"
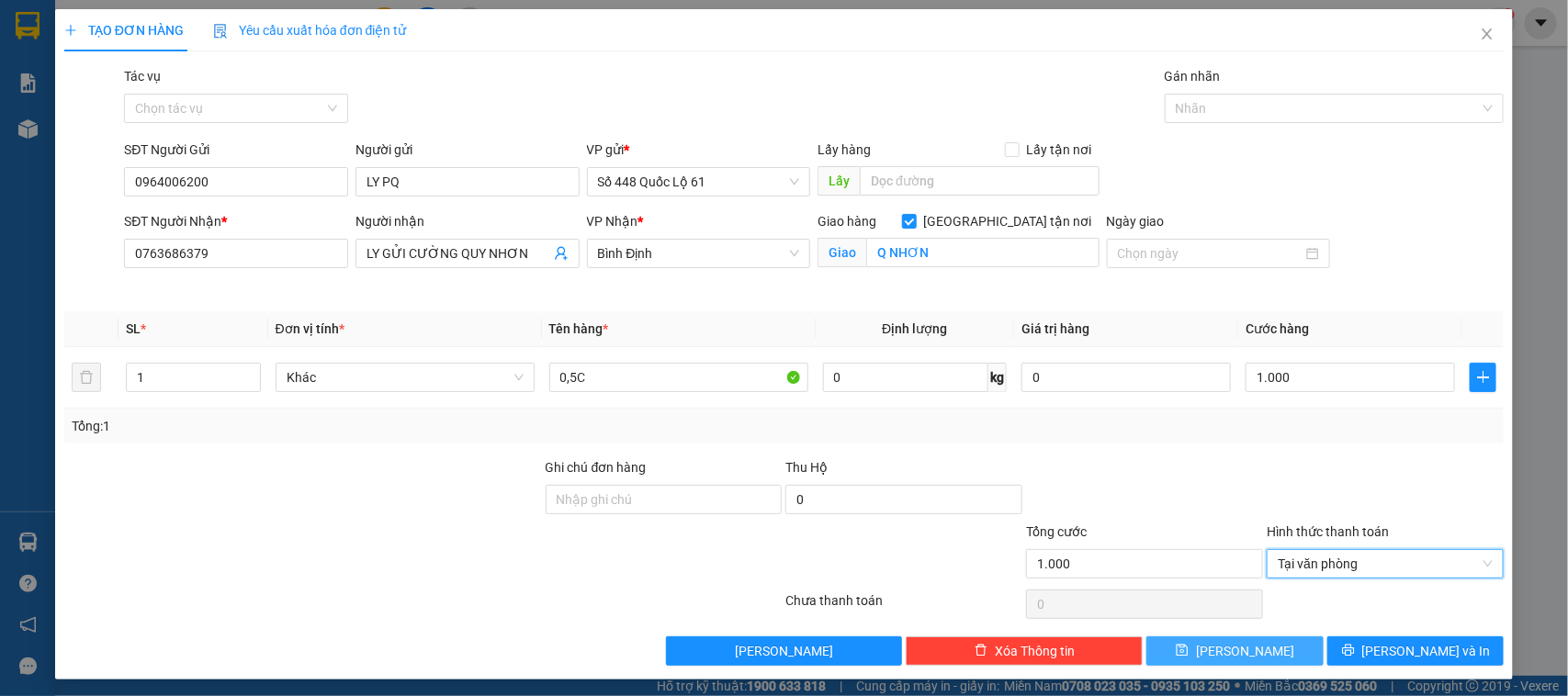
click at [1263, 650] on button "[PERSON_NAME]" at bounding box center [1234, 651] width 176 height 30
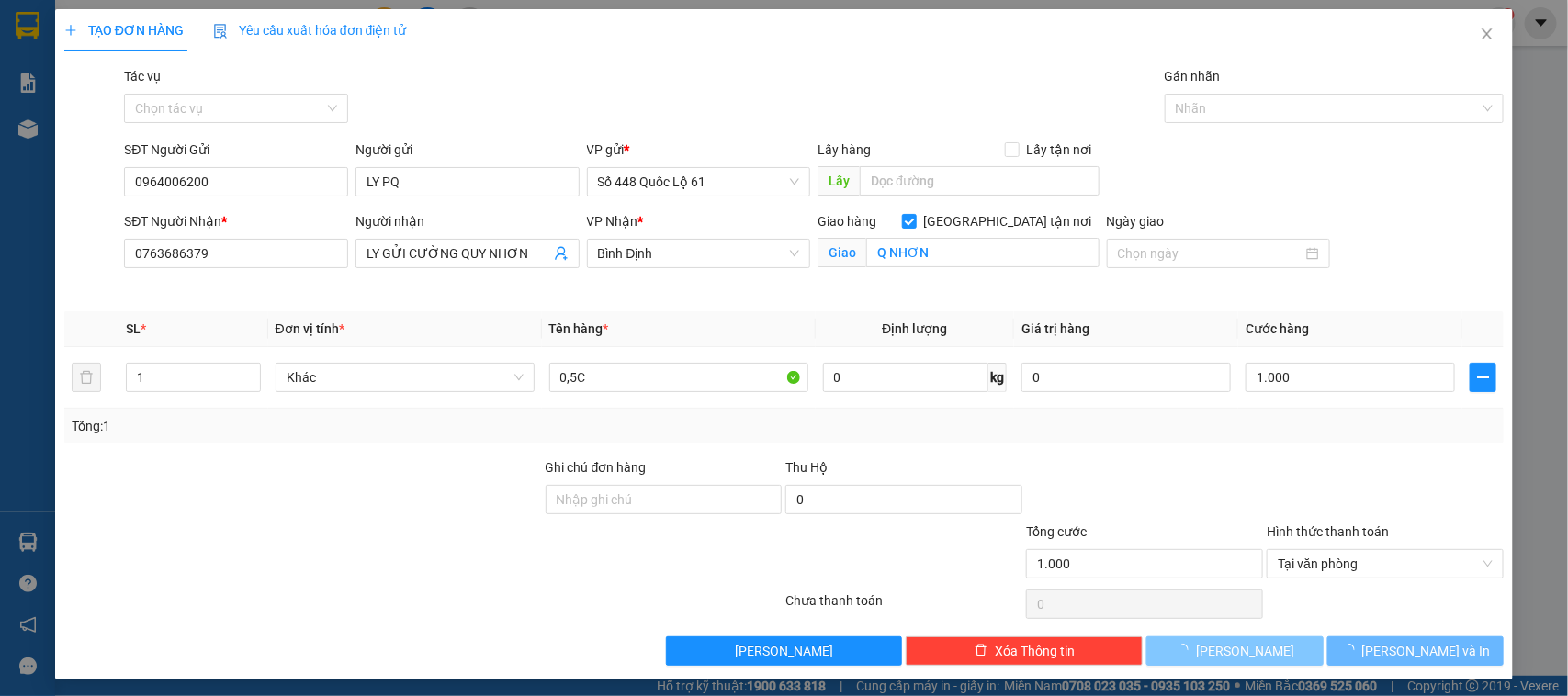
checkbox input "false"
type input "0"
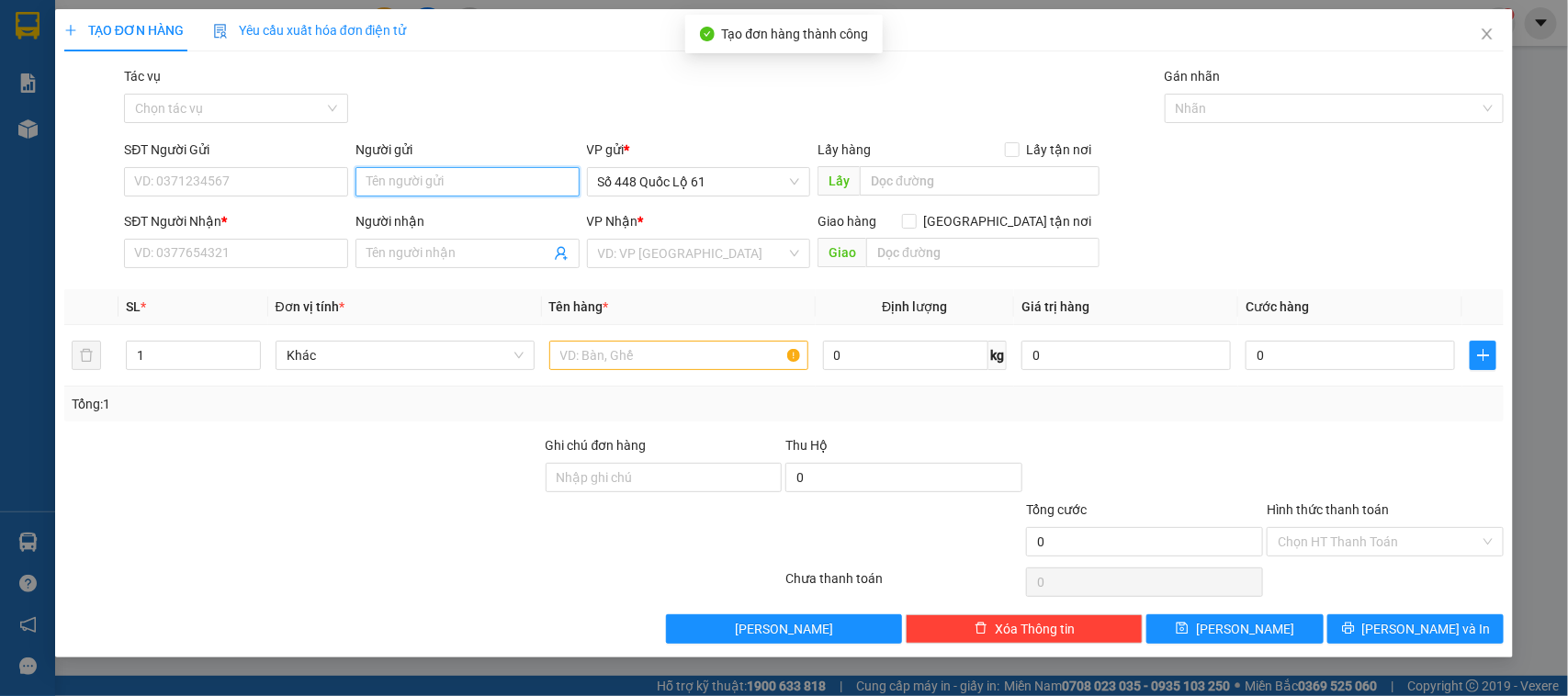
click at [470, 174] on input "Người gửi" at bounding box center [467, 182] width 224 height 30
click at [430, 216] on div "LY PQ - 0964006200" at bounding box center [467, 220] width 202 height 20
type input "0964006200"
type input "LY PQ"
click at [283, 241] on input "SĐT Người Nhận *" at bounding box center [236, 254] width 224 height 30
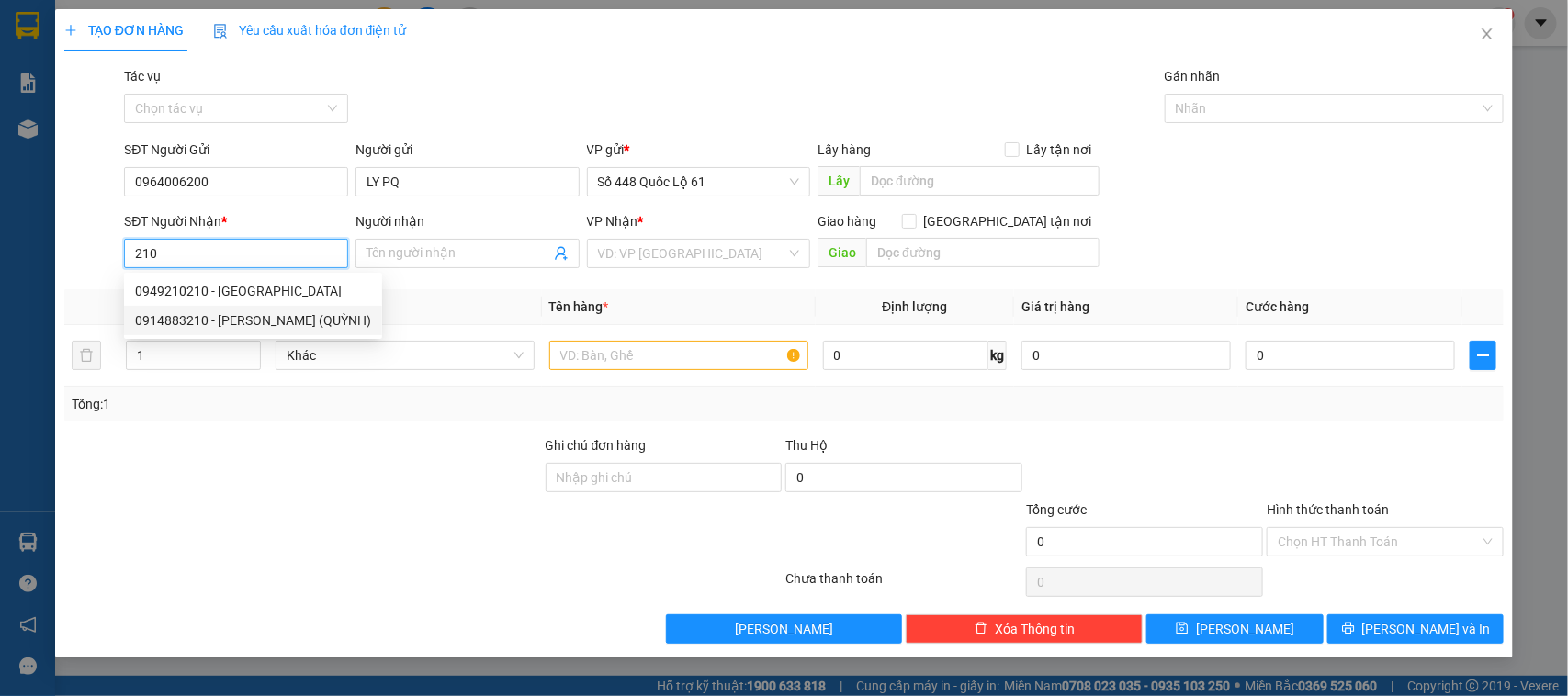
click at [271, 322] on div "0914883210 - [PERSON_NAME] (QUỲNH)" at bounding box center [253, 321] width 236 height 20
type input "0914883210"
type input "[PERSON_NAME] (QUỲNH)"
checkbox input "true"
type input "[PERSON_NAME]"
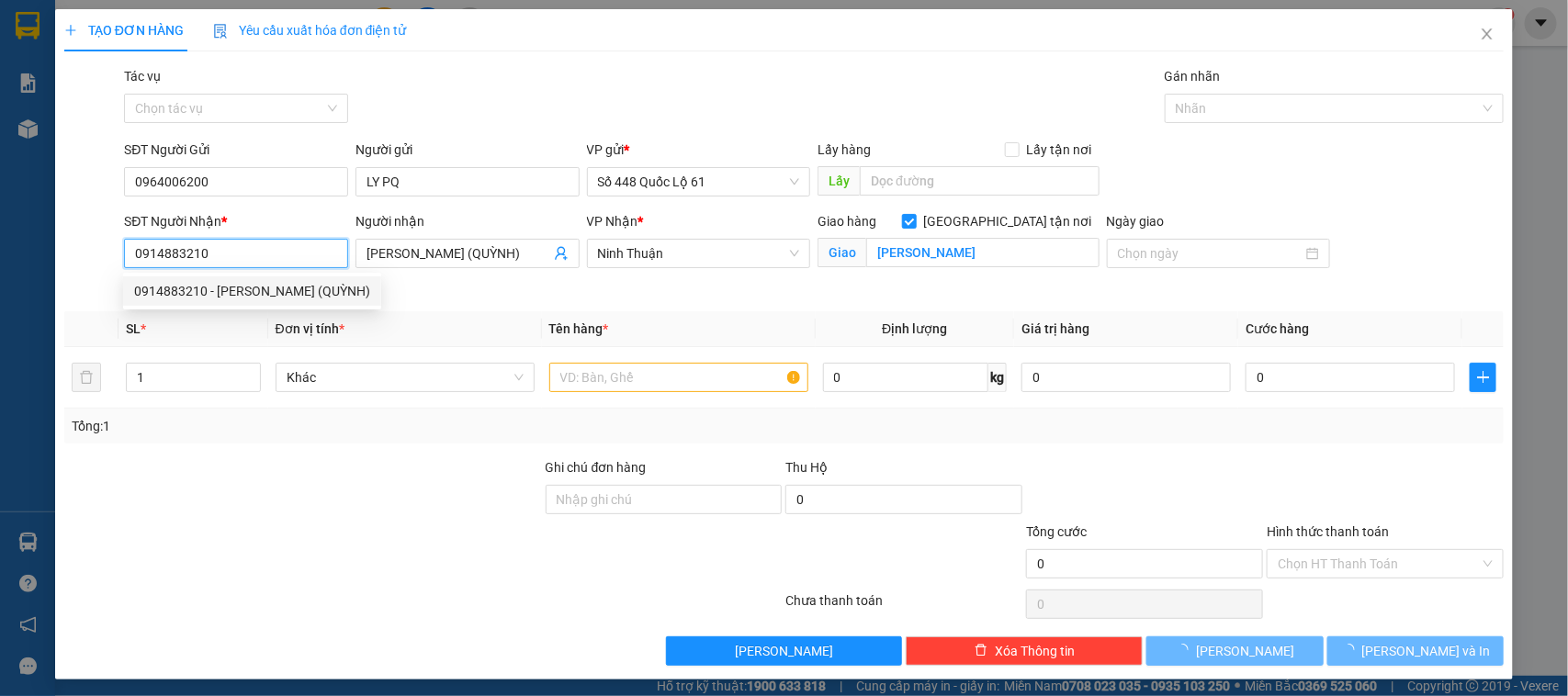
type input "1.000"
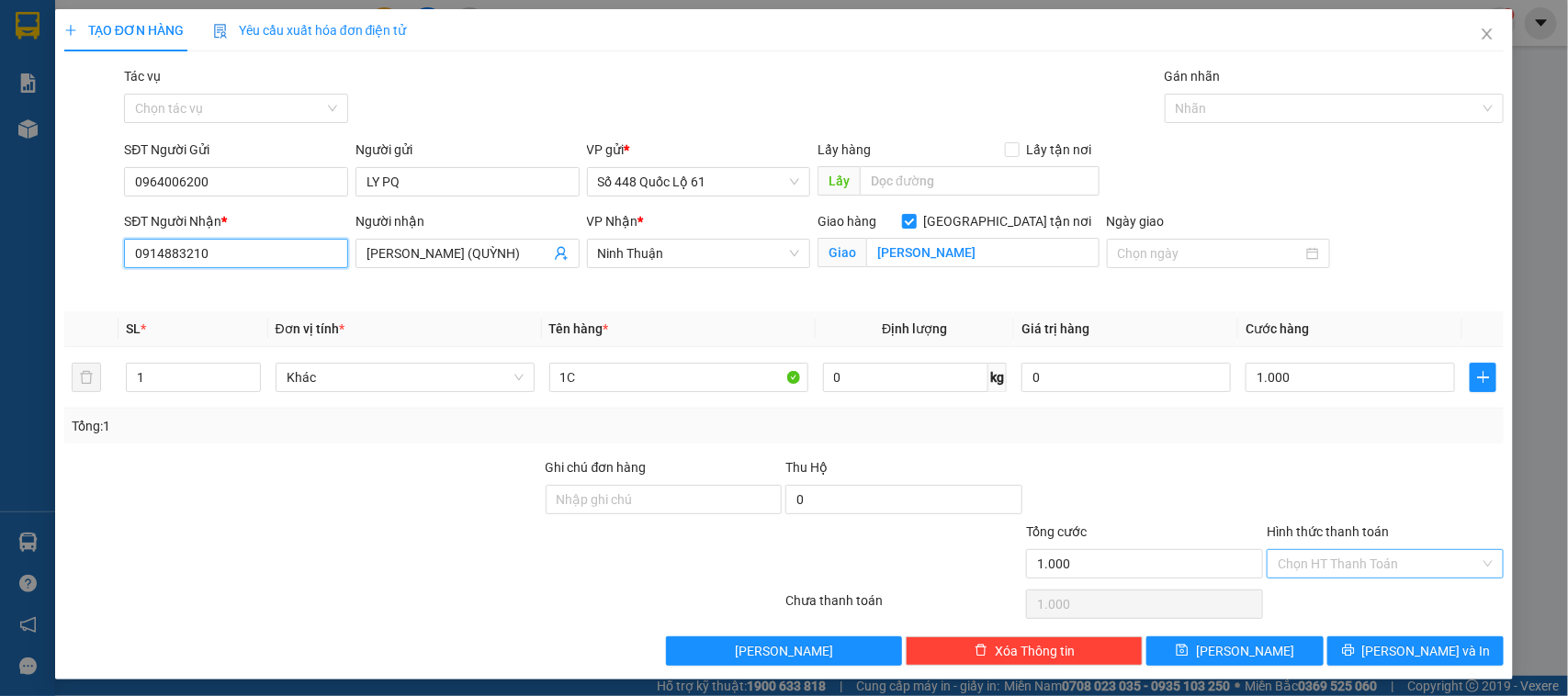
type input "0914883210"
click at [1399, 576] on input "Hình thức thanh toán" at bounding box center [1379, 563] width 202 height 28
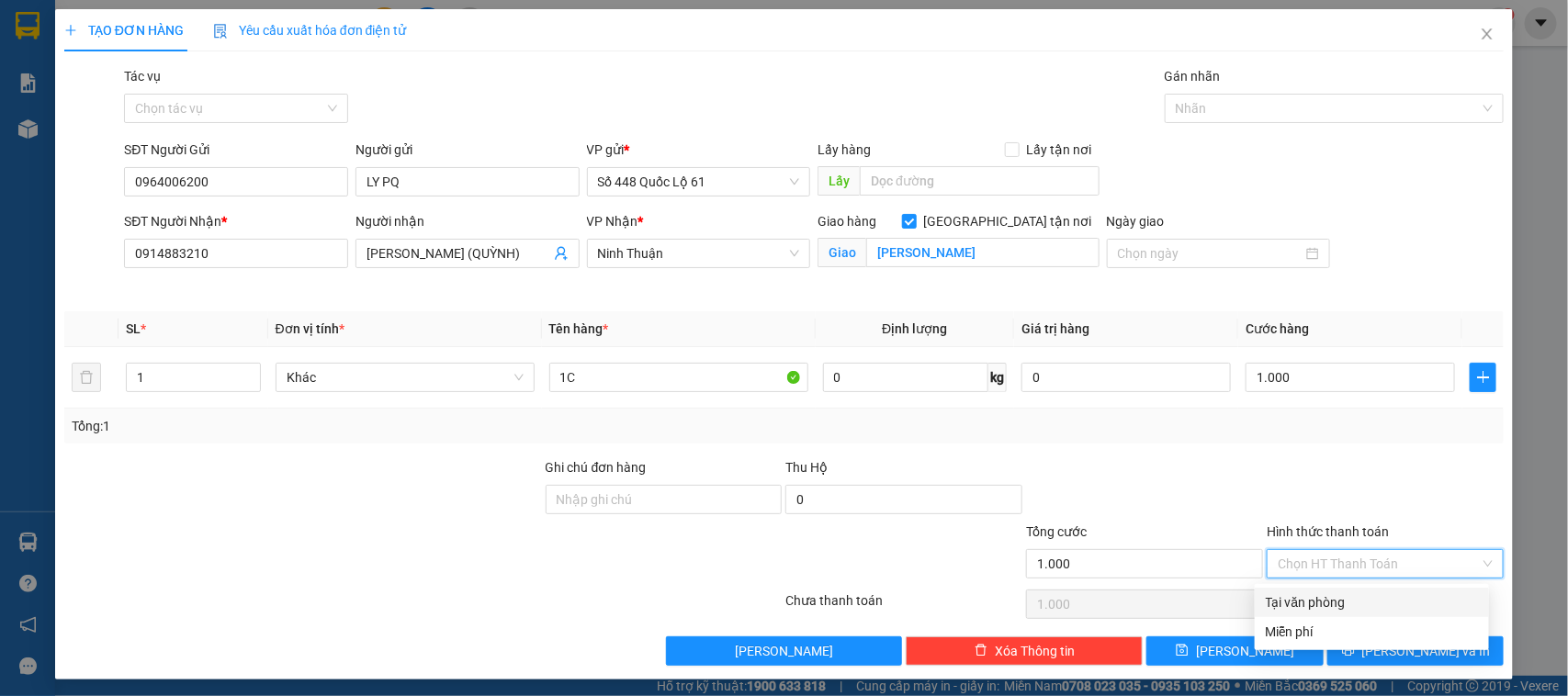
click at [1294, 607] on div "Tại văn phòng" at bounding box center [1371, 602] width 212 height 20
type input "0"
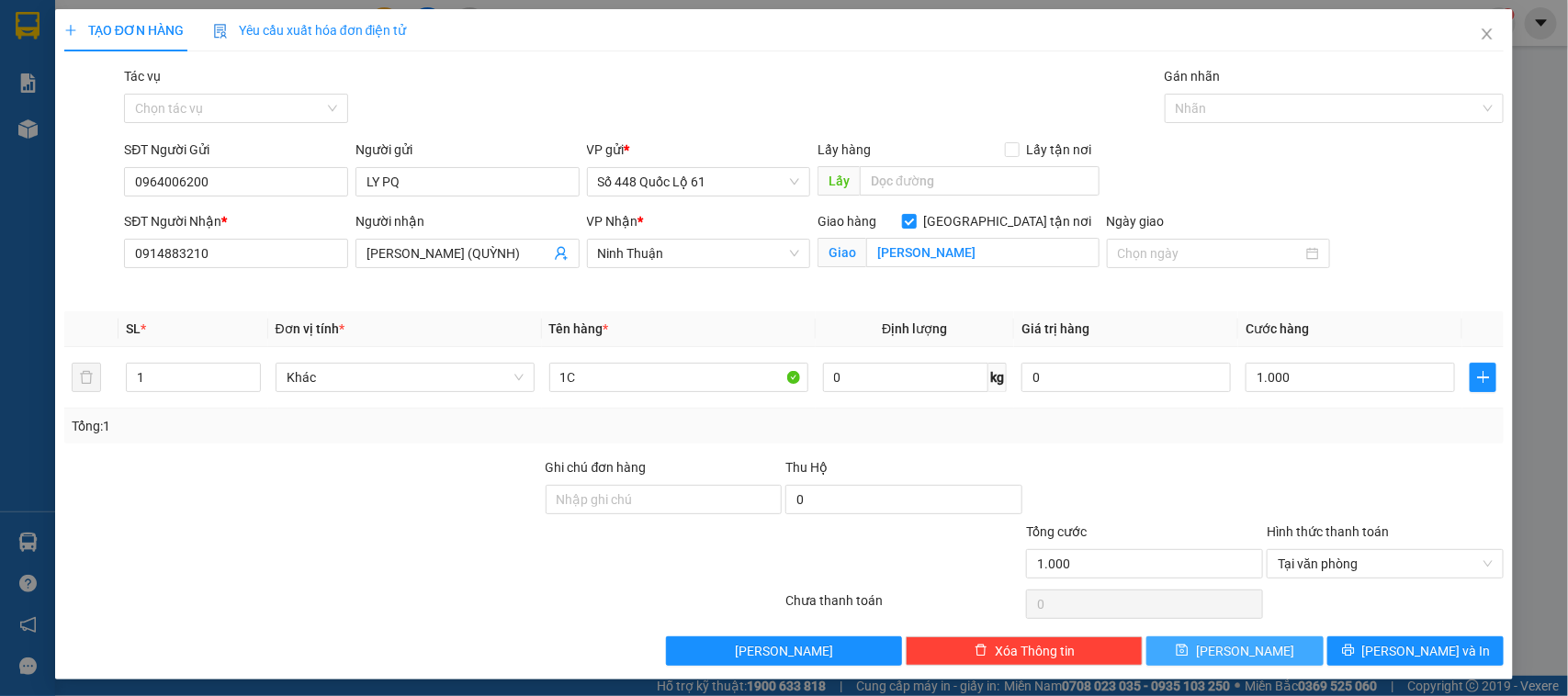
click at [1247, 650] on button "[PERSON_NAME]" at bounding box center [1234, 651] width 176 height 30
checkbox input "false"
type input "0"
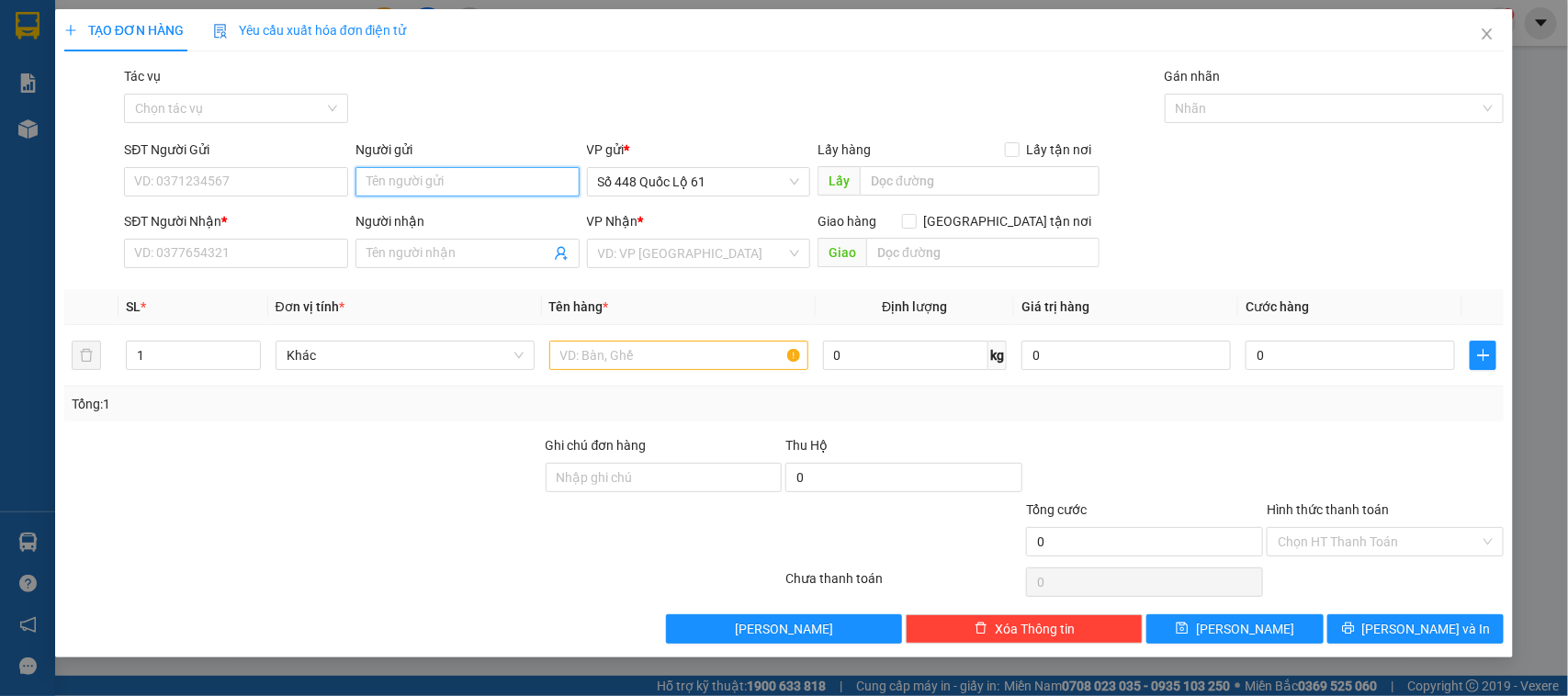
click at [496, 185] on input "Người gửi" at bounding box center [467, 182] width 224 height 30
click at [418, 219] on div "LY PQ - 0964006200" at bounding box center [467, 220] width 202 height 20
type input "0964006200"
type input "LY PQ"
click at [323, 259] on input "SĐT Người Nhận *" at bounding box center [236, 254] width 224 height 30
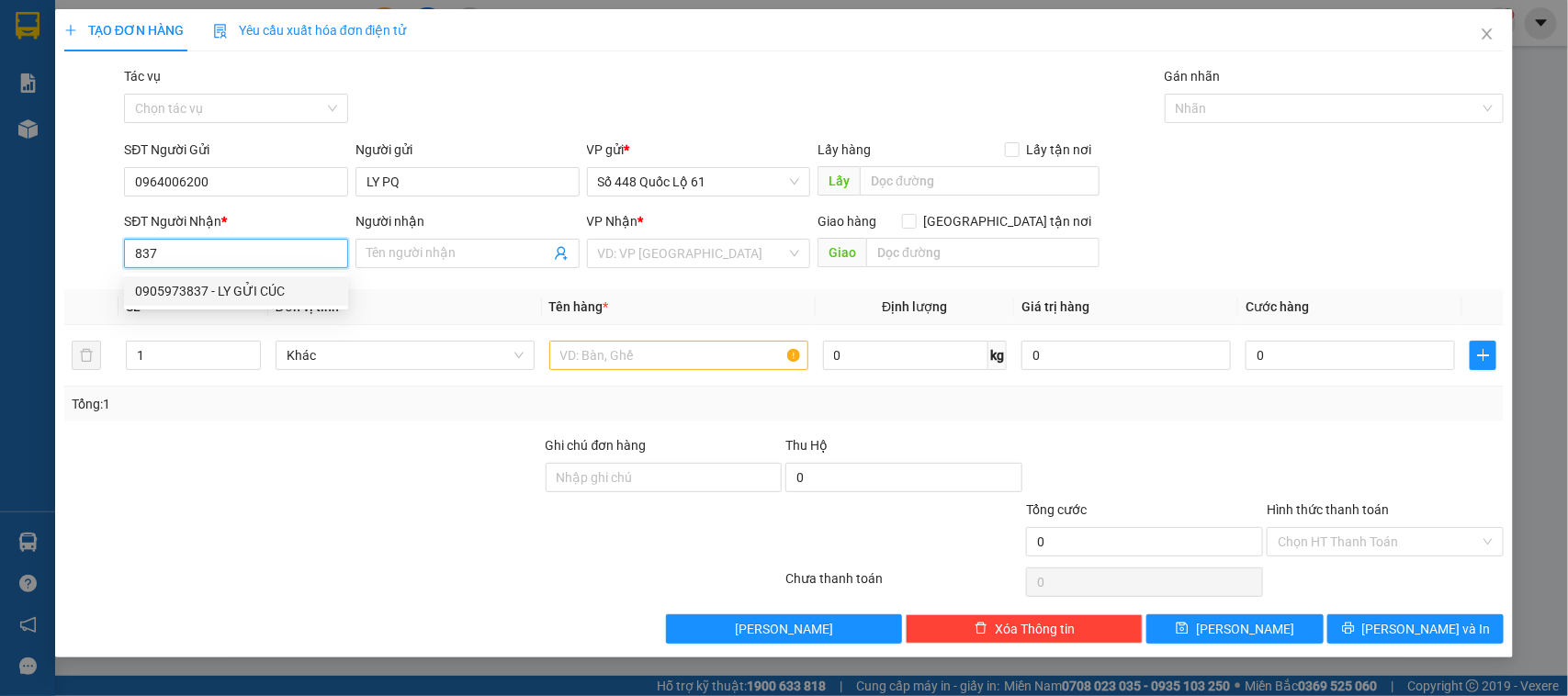
click at [277, 285] on div "0905973837 - LY GỬI CÚC" at bounding box center [236, 291] width 202 height 20
type input "0905973837"
type input "LY GỬI CÚC"
type input "1.000"
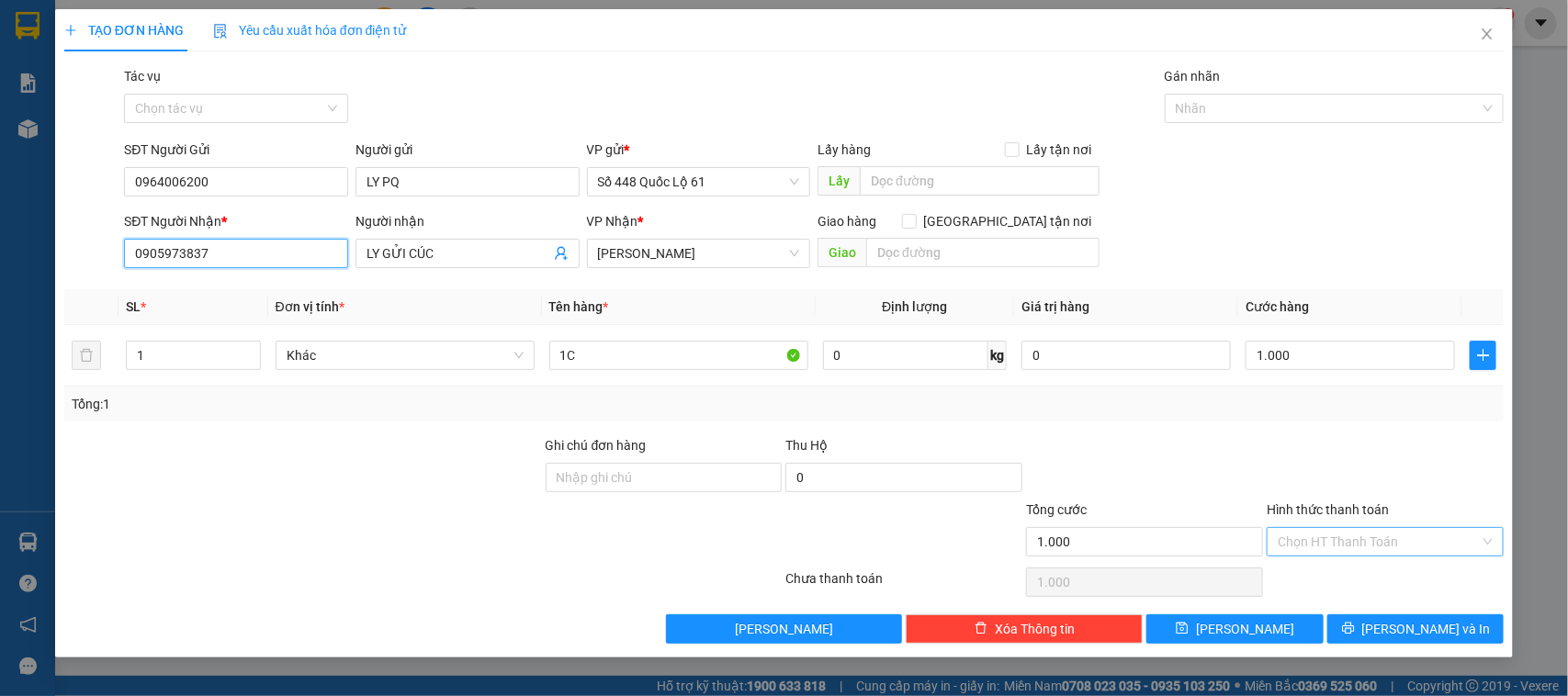
type input "0905973837"
click at [1380, 533] on input "Hình thức thanh toán" at bounding box center [1379, 542] width 202 height 28
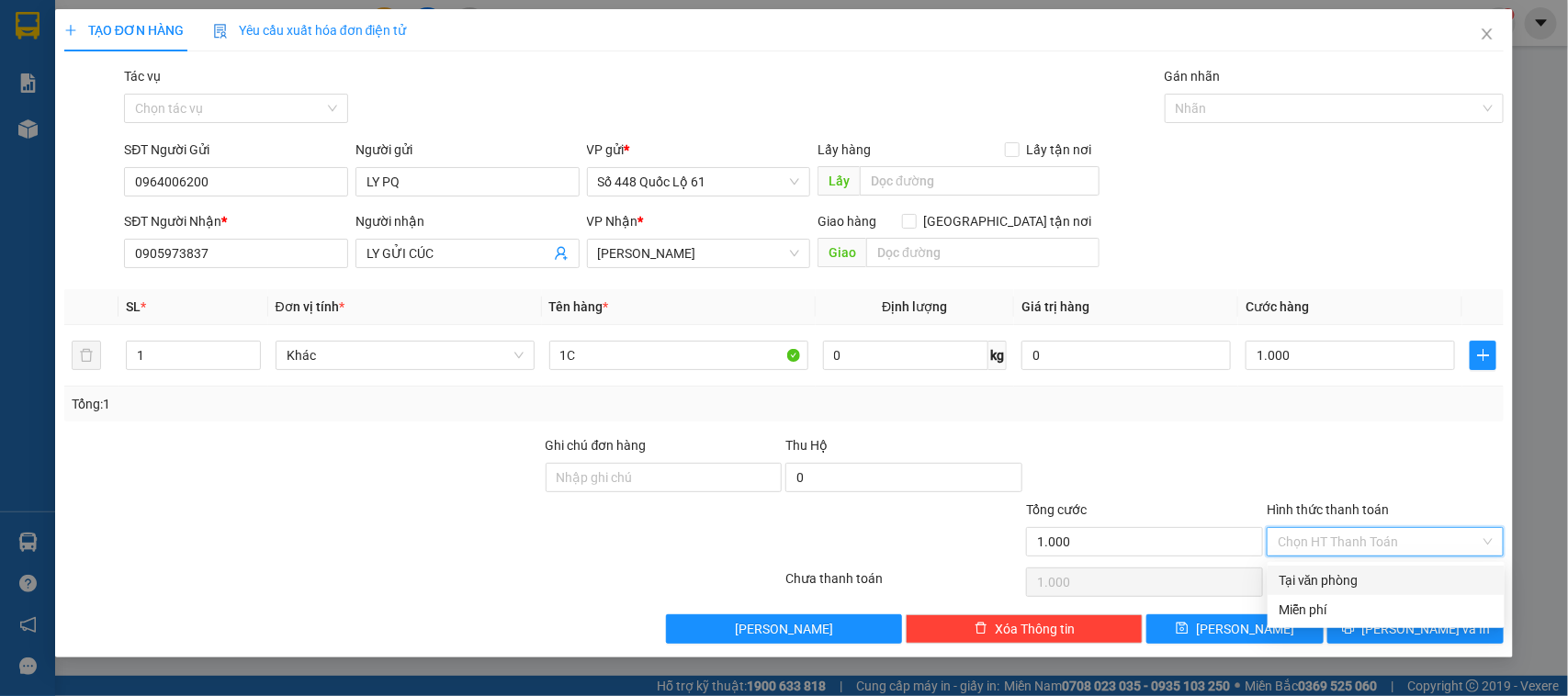
click at [1333, 570] on div "Tại văn phòng" at bounding box center [1386, 580] width 215 height 20
type input "0"
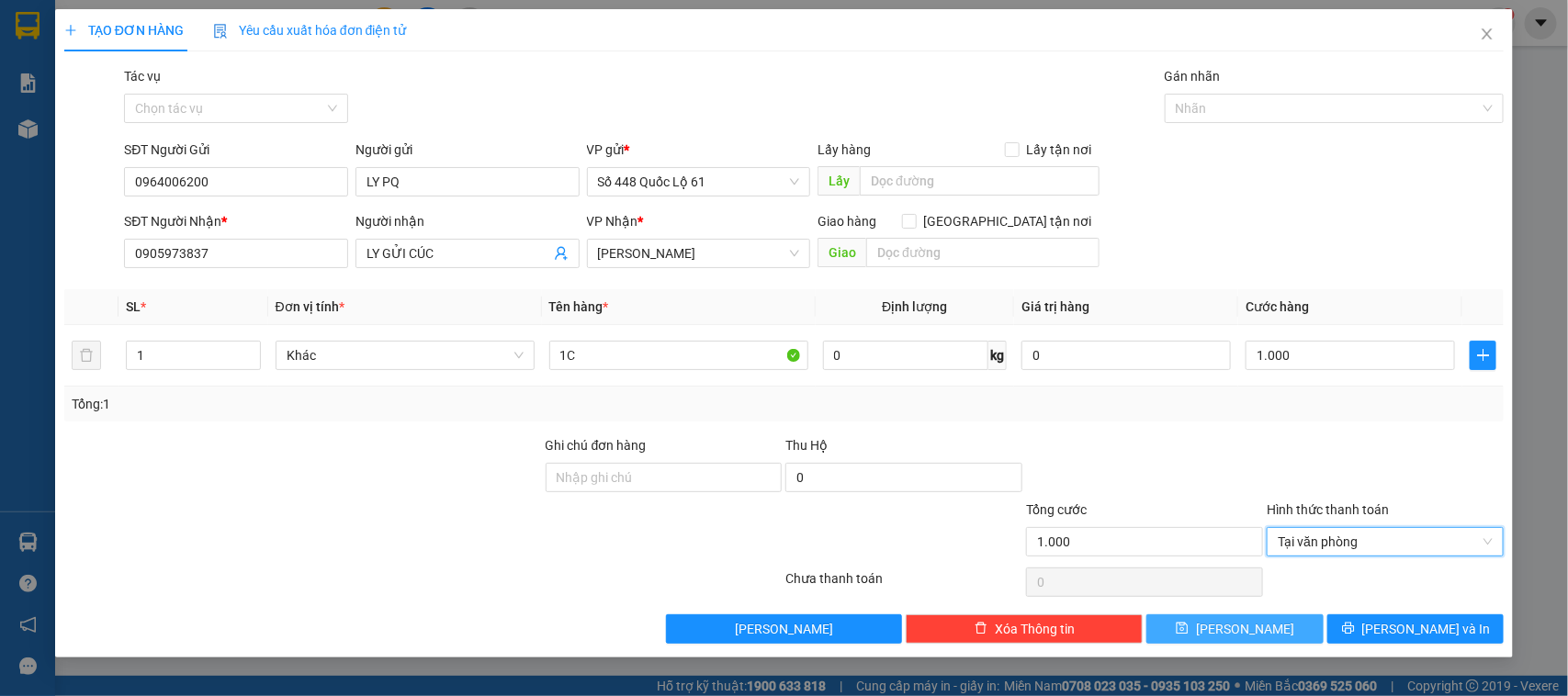
click at [1296, 623] on button "[PERSON_NAME]" at bounding box center [1234, 629] width 176 height 30
type input "0"
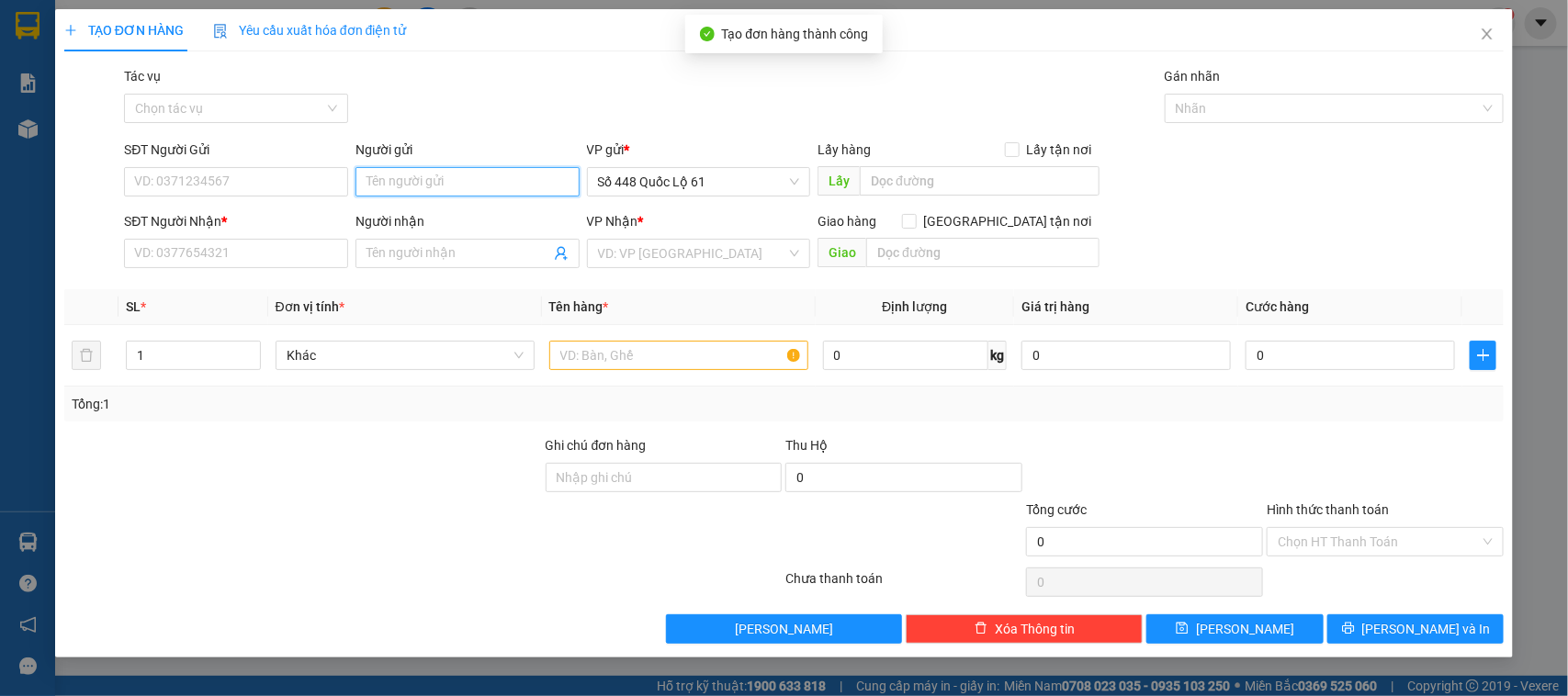
click at [428, 194] on input "Người gửi" at bounding box center [467, 182] width 224 height 30
drag, startPoint x: 402, startPoint y: 227, endPoint x: 295, endPoint y: 246, distance: 108.7
click at [400, 227] on div "LY PQ - 0964006200" at bounding box center [467, 220] width 202 height 20
type input "0964006200"
type input "LY PQ"
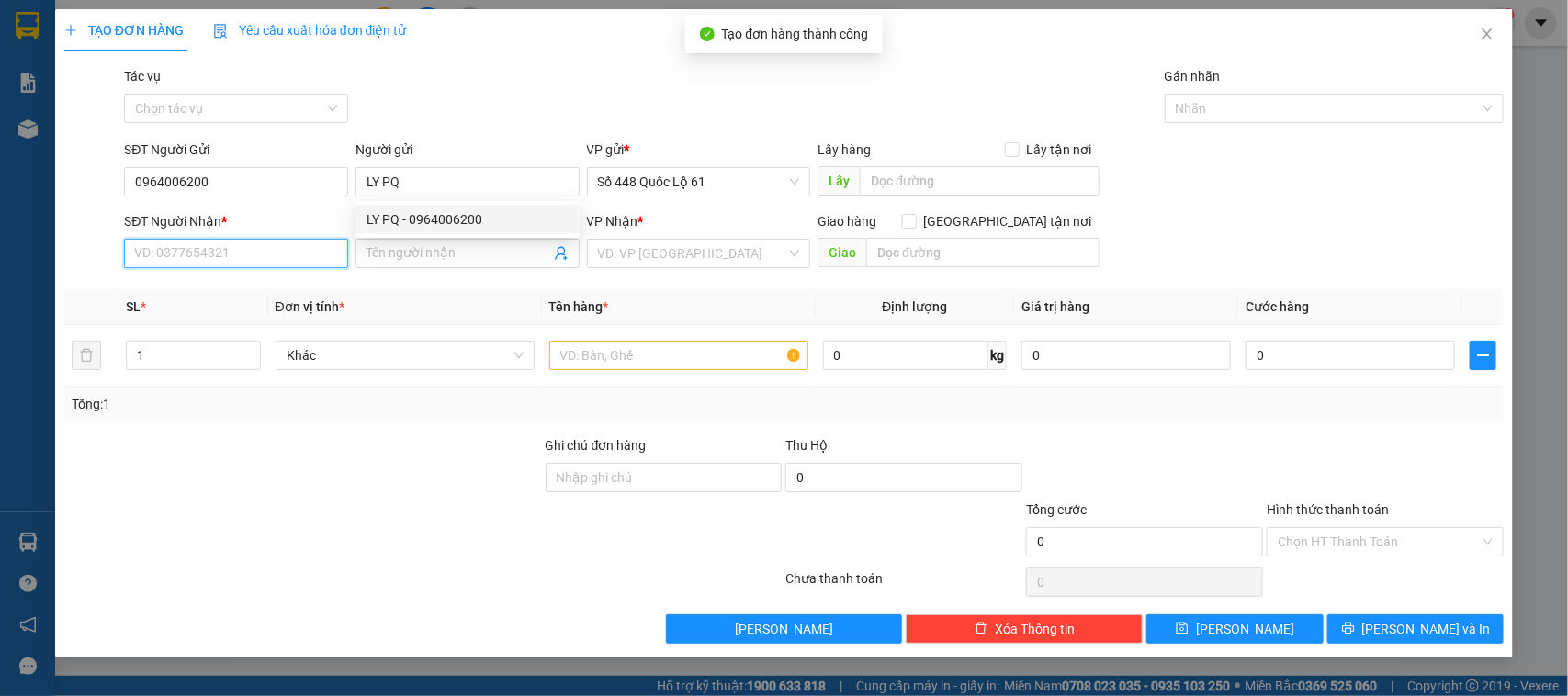
click at [273, 252] on input "SĐT Người Nhận *" at bounding box center [236, 254] width 224 height 30
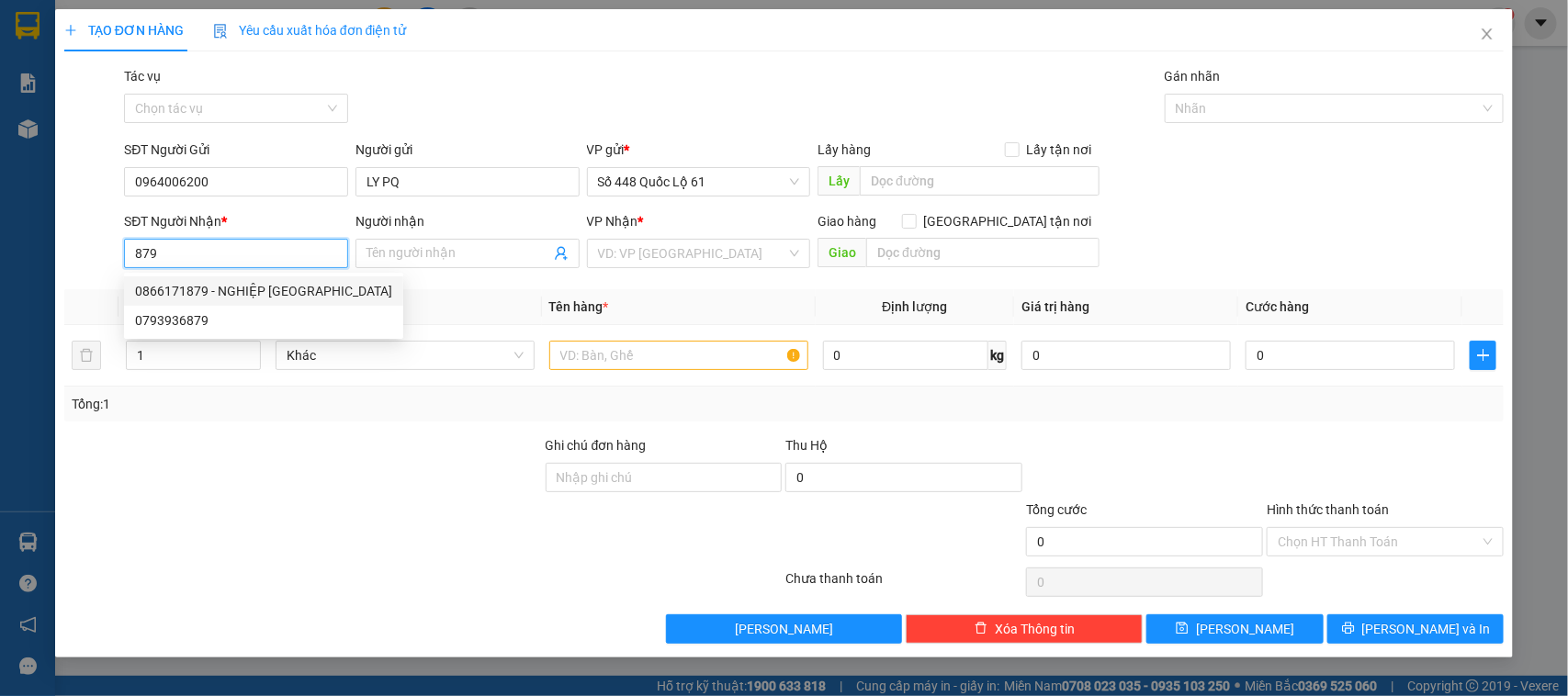
click at [290, 285] on div "0866171879 - NGHIỆP [GEOGRAPHIC_DATA]" at bounding box center [263, 291] width 257 height 20
type input "0866171879"
type input "NGHIỆP VẠN GIÃ"
checkbox input "true"
type input "van gia"
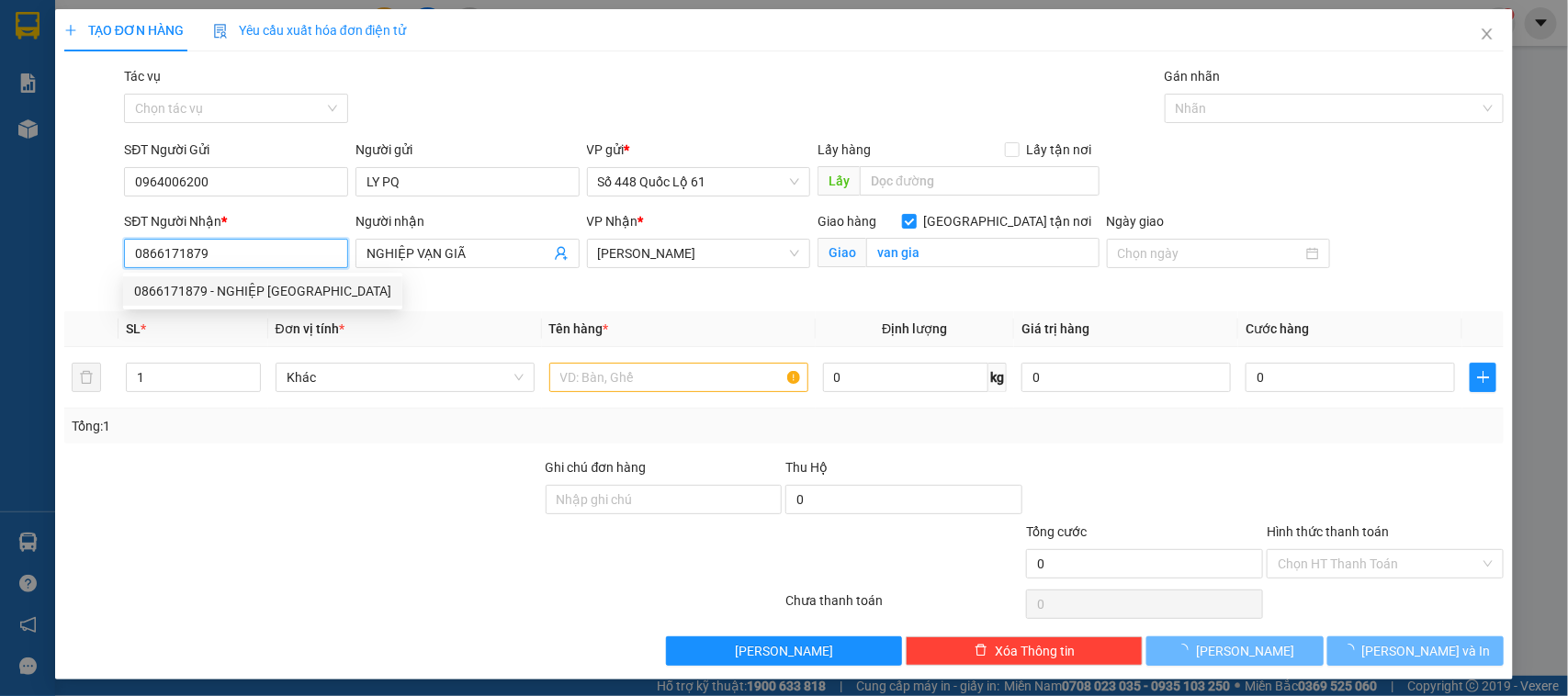
type input "1.000"
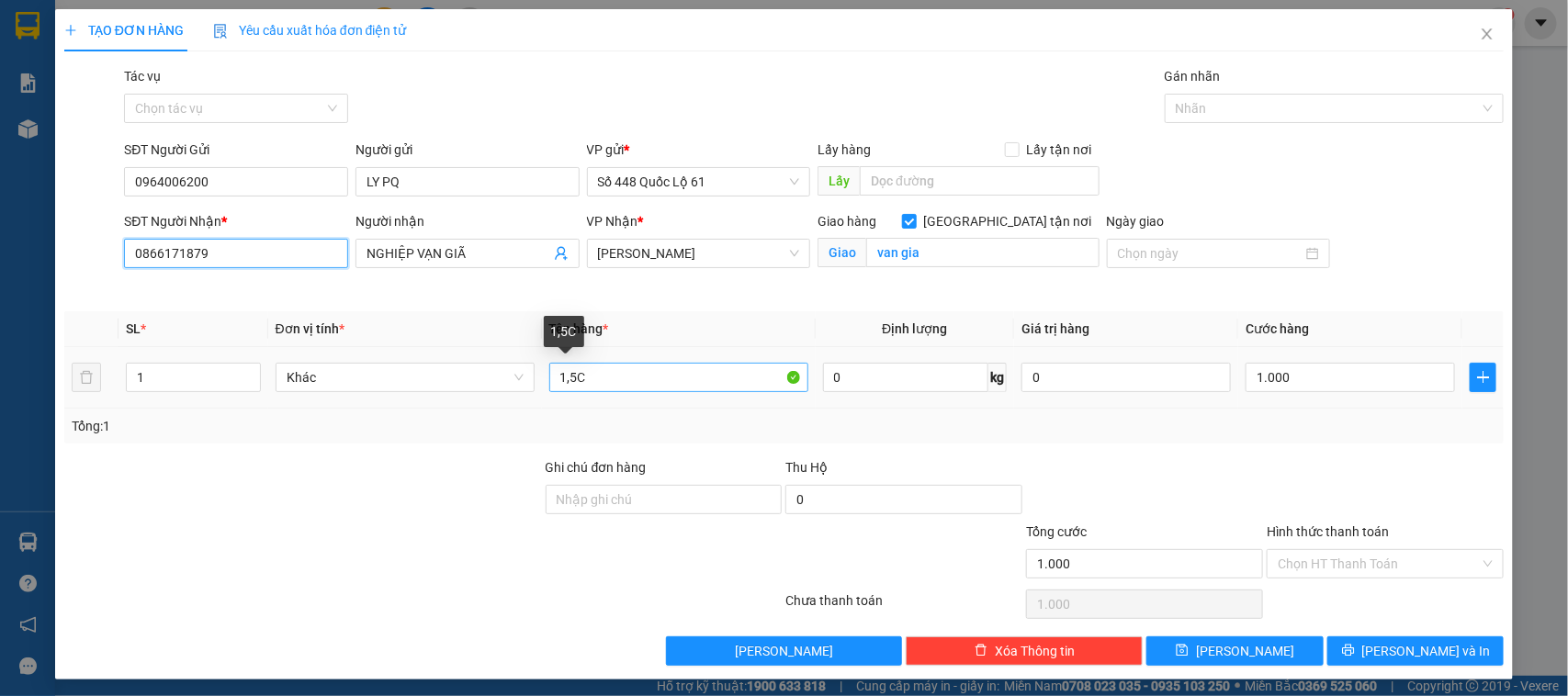
type input "0866171879"
click at [569, 381] on input "1,5C" at bounding box center [678, 377] width 259 height 30
type input "1C"
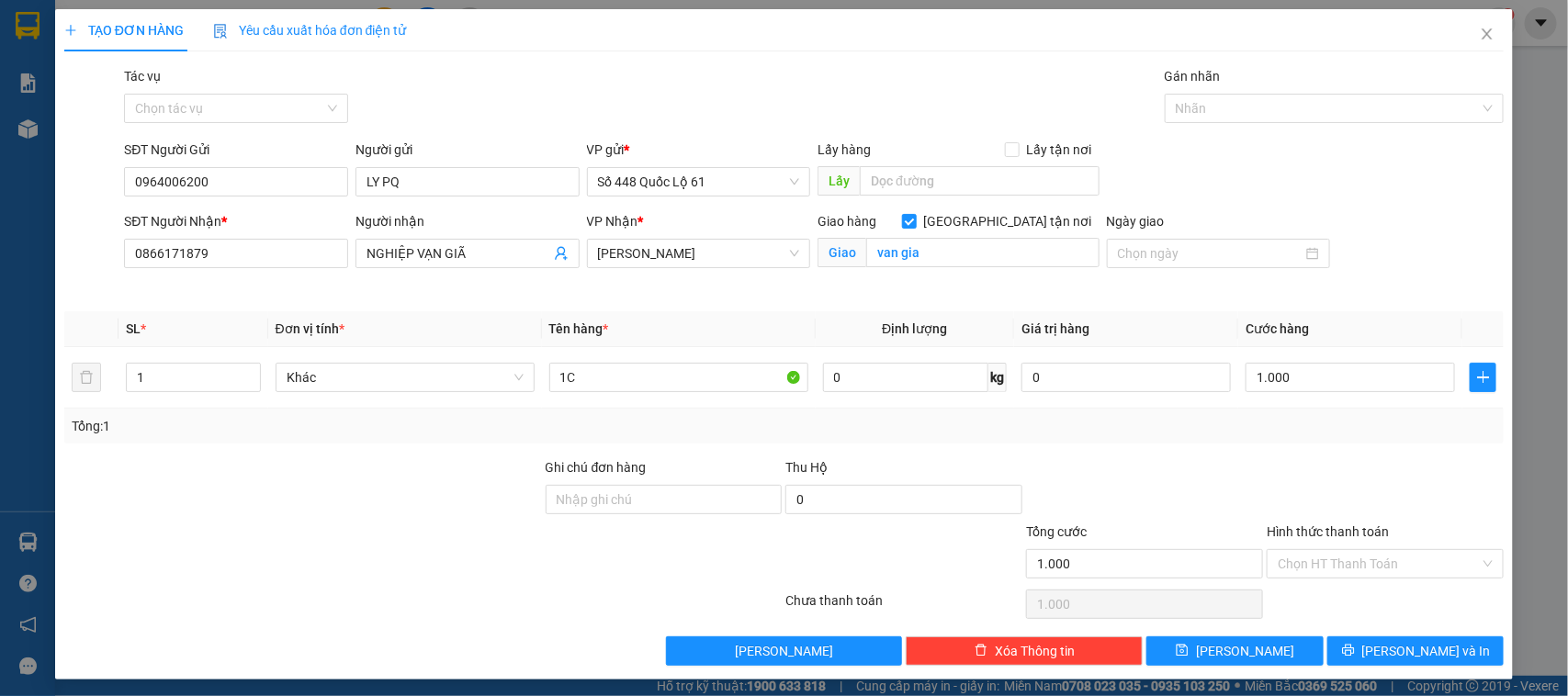
drag, startPoint x: 1357, startPoint y: 566, endPoint x: 1306, endPoint y: 597, distance: 59.7
click at [1350, 571] on input "Hình thức thanh toán" at bounding box center [1379, 563] width 202 height 28
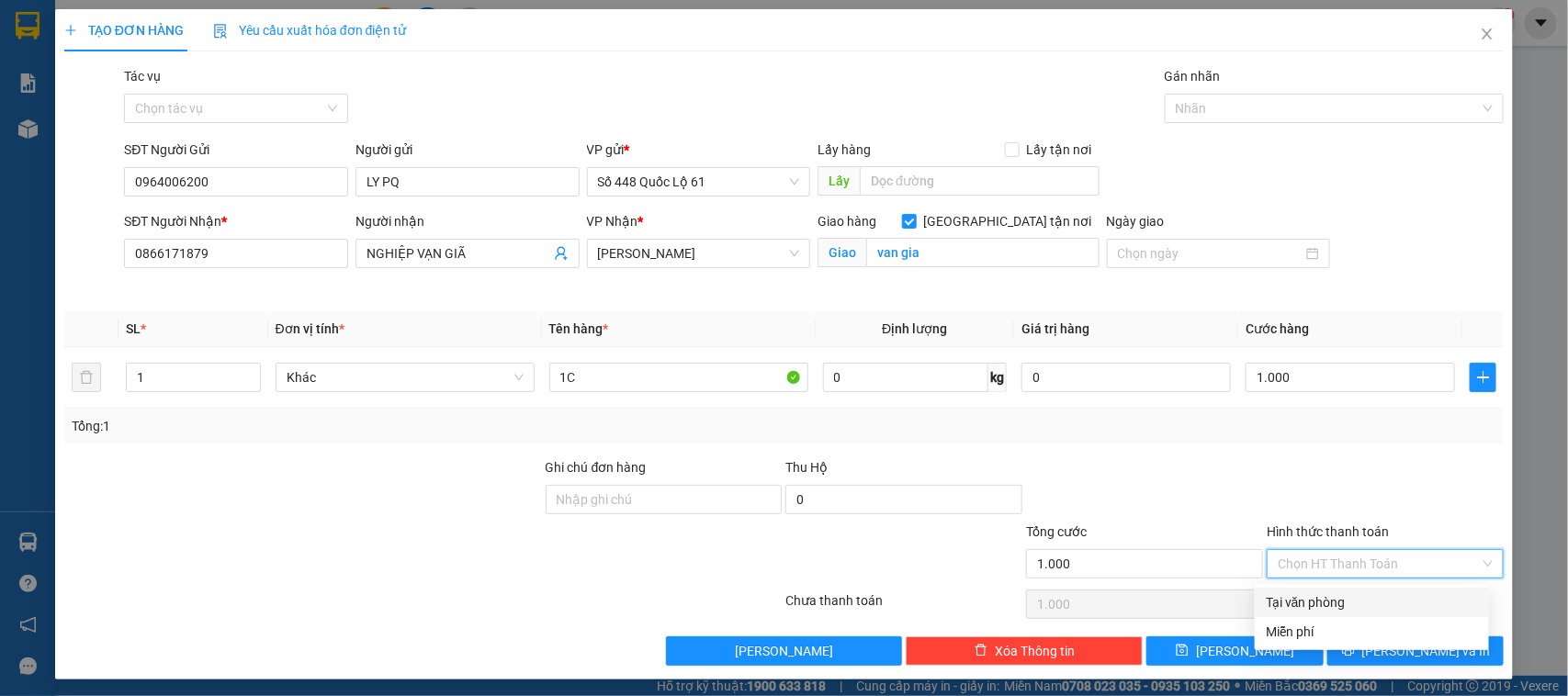
click at [1305, 597] on div "Tại văn phòng" at bounding box center [1371, 602] width 212 height 20
type input "0"
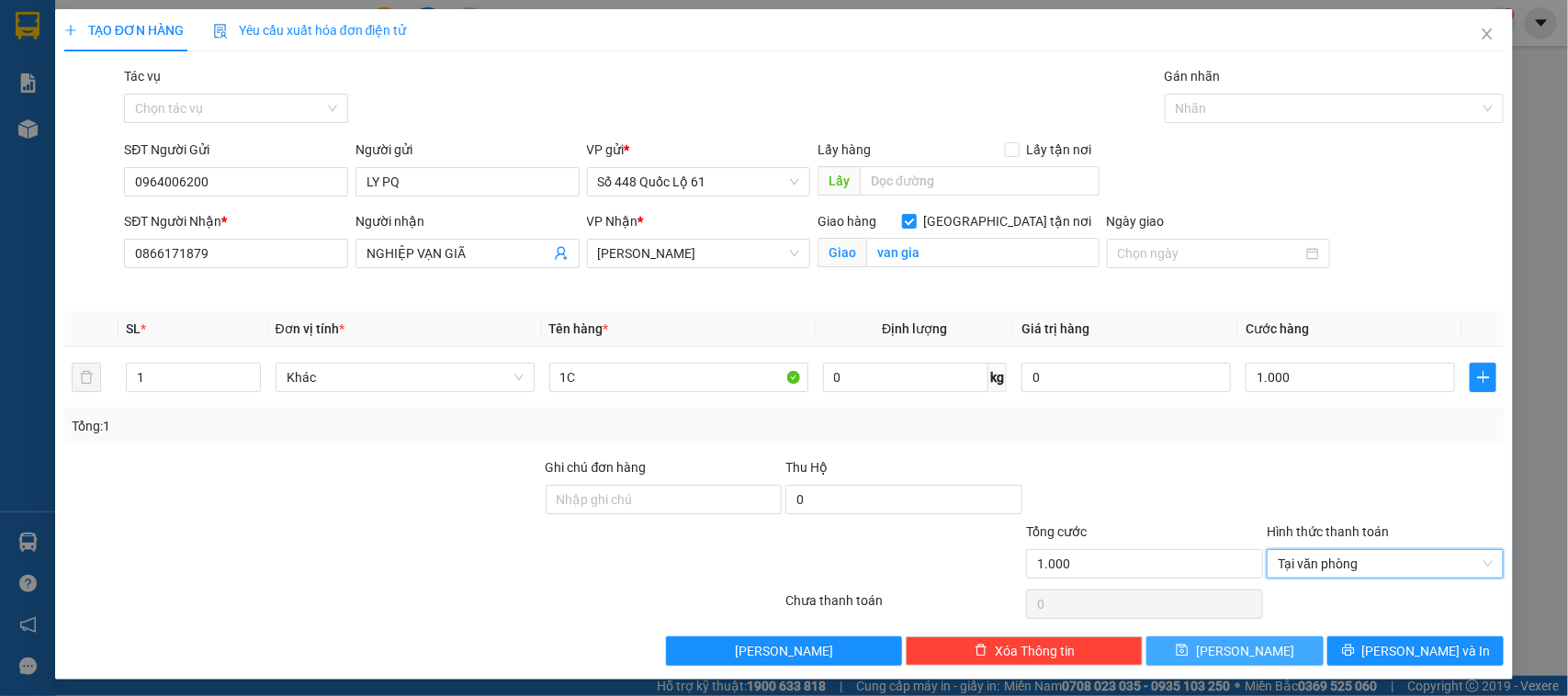
click at [1243, 653] on button "[PERSON_NAME]" at bounding box center [1234, 651] width 176 height 30
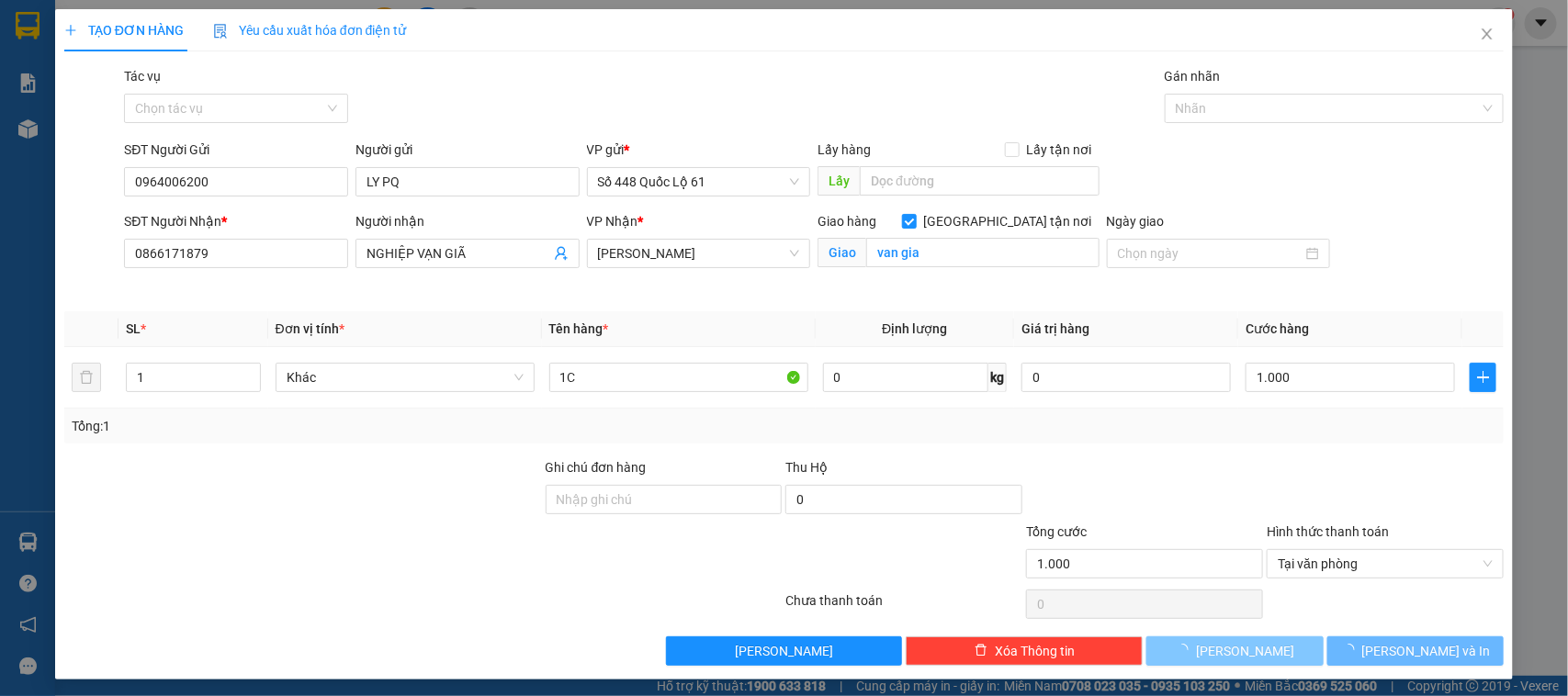
checkbox input "false"
type input "0"
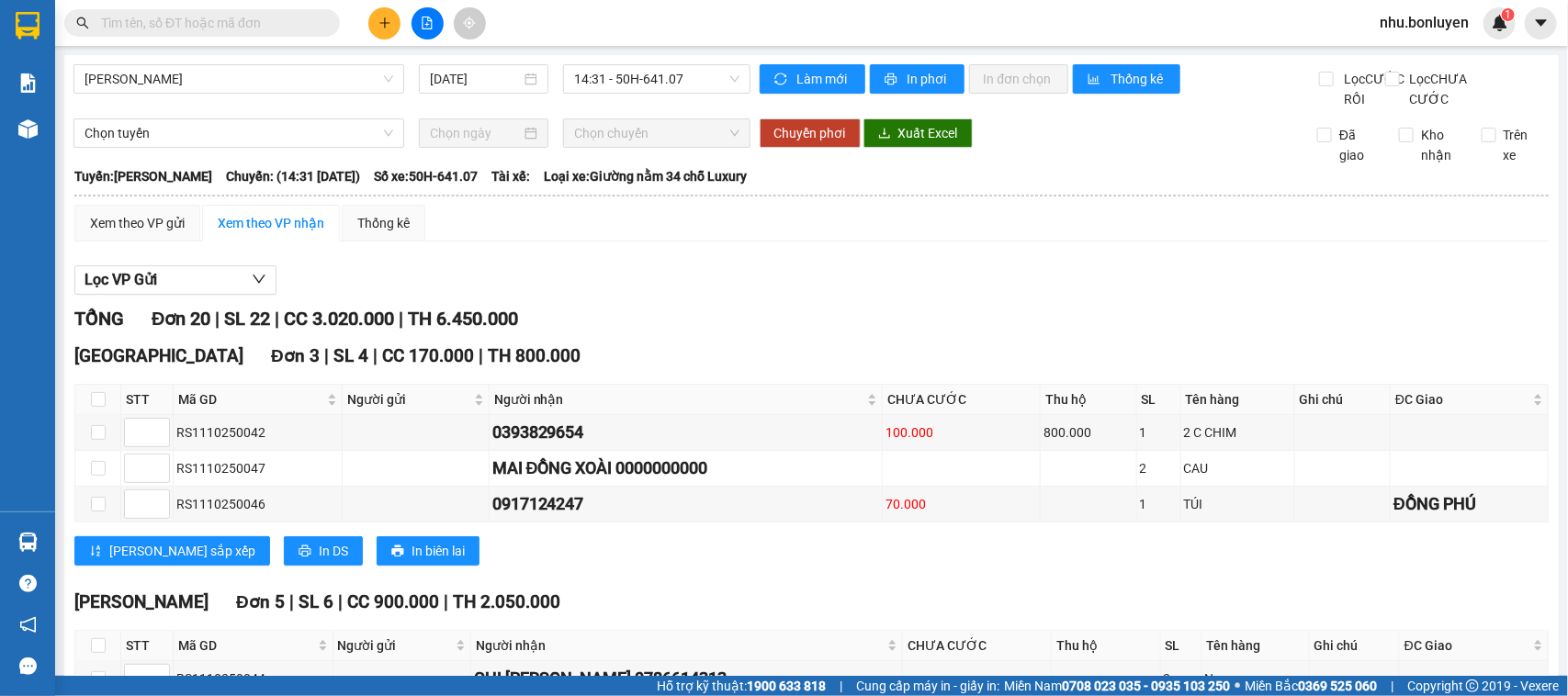
drag, startPoint x: 203, startPoint y: 35, endPoint x: 151, endPoint y: 19, distance: 54.4
paste input "LY PQ"
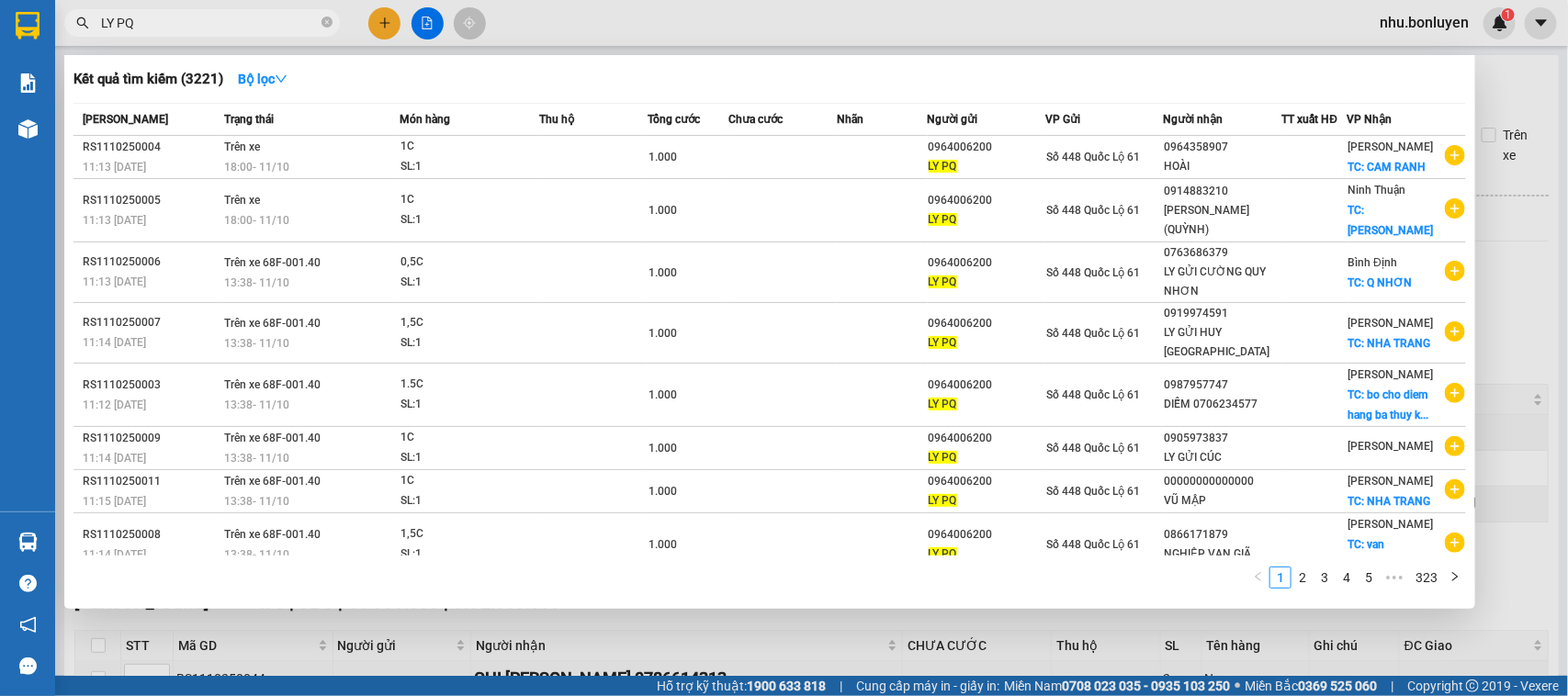
type input "LY PQ"
